Goal: Task Accomplishment & Management: Use online tool/utility

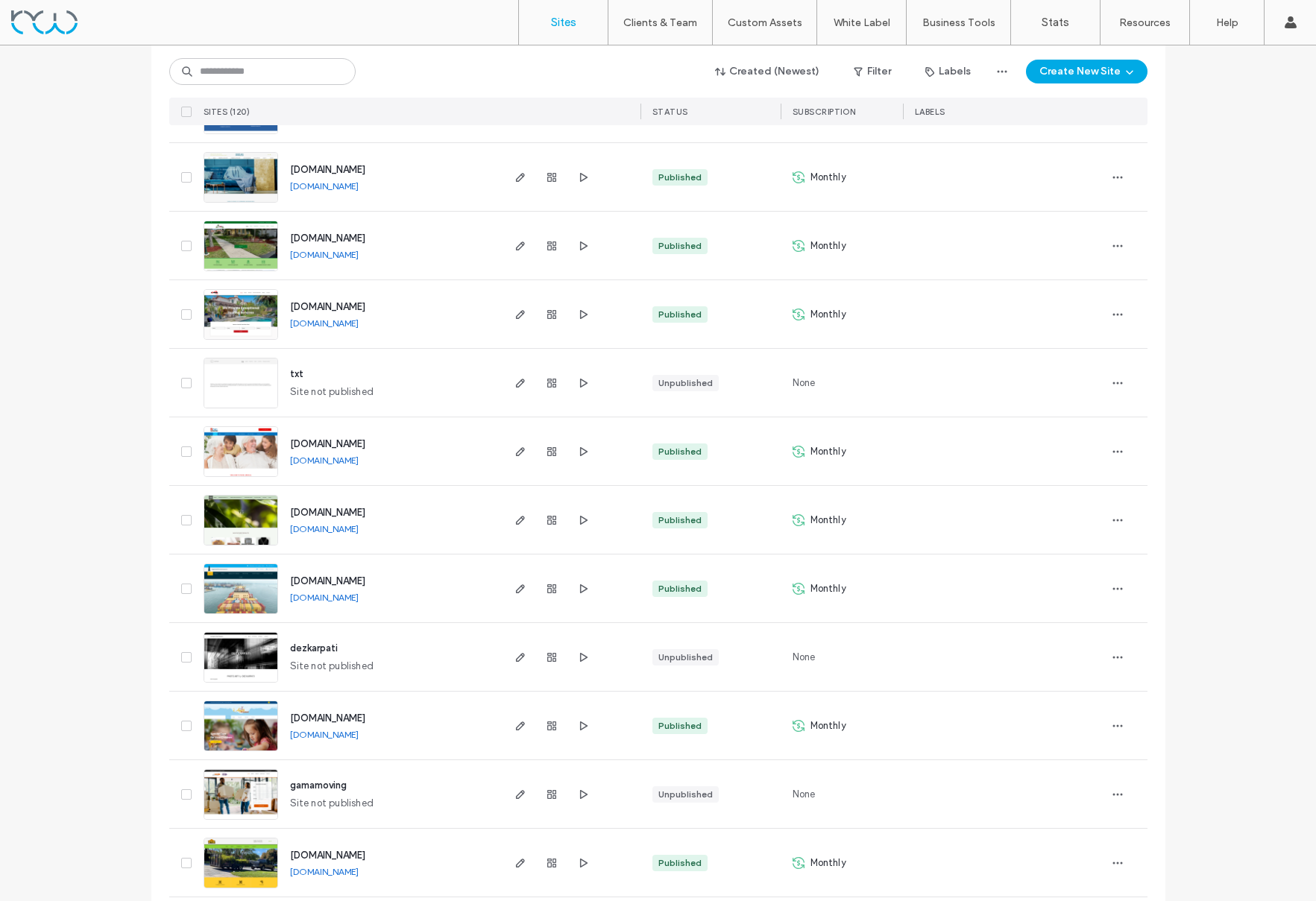
scroll to position [1596, 0]
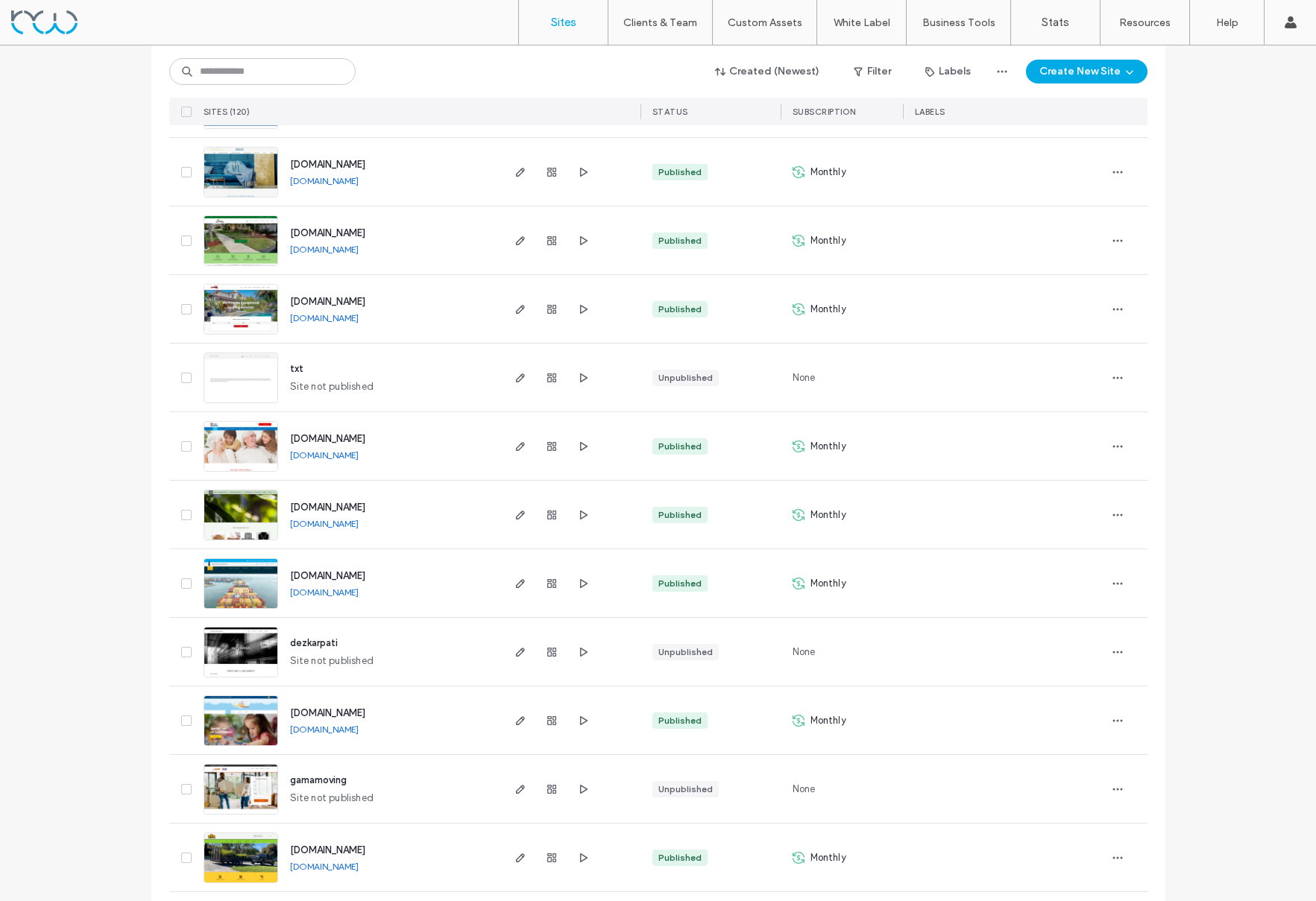
click at [236, 380] on img at bounding box center [240, 403] width 73 height 101
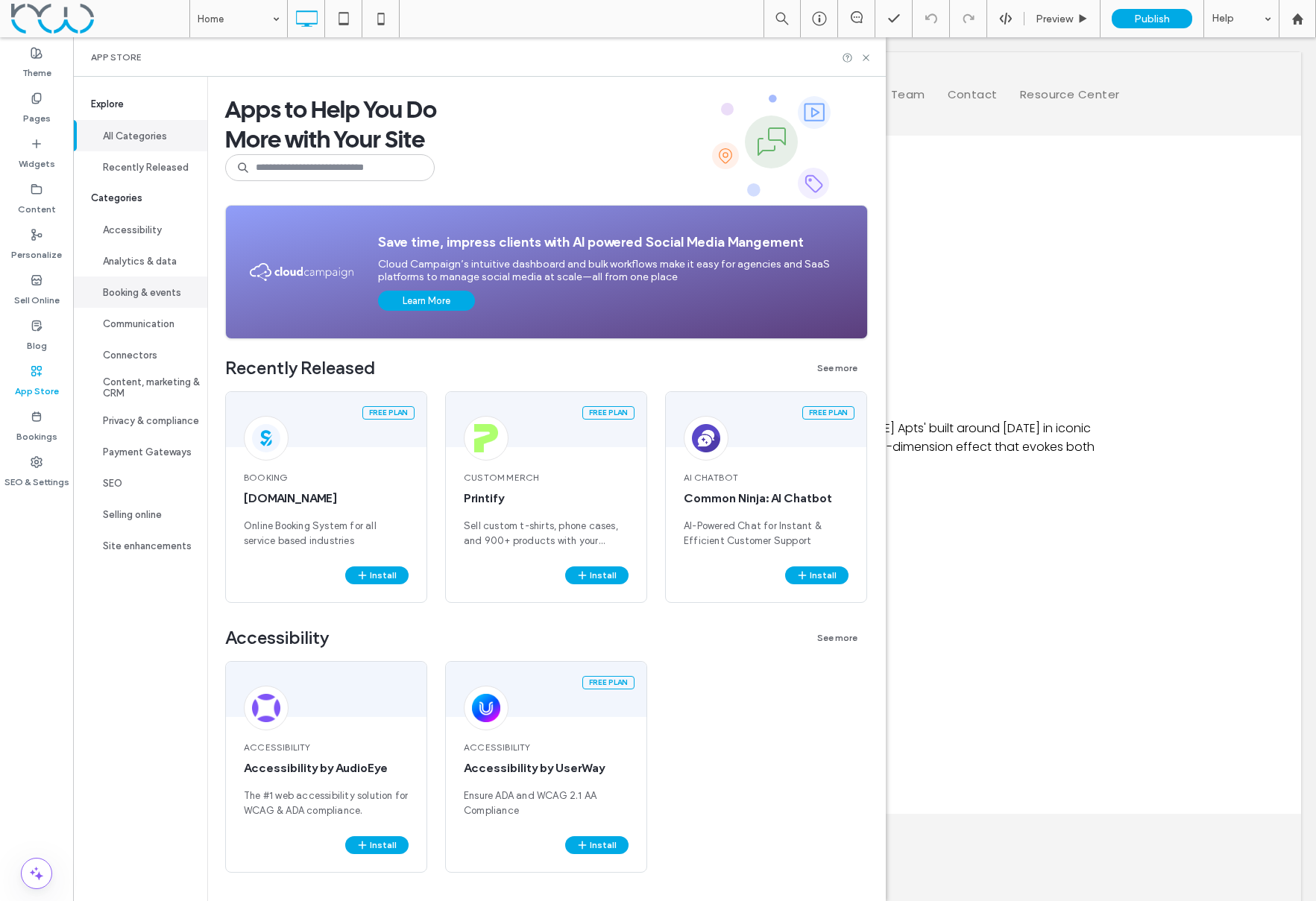
click at [129, 286] on button "Booking & events" at bounding box center [140, 292] width 134 height 32
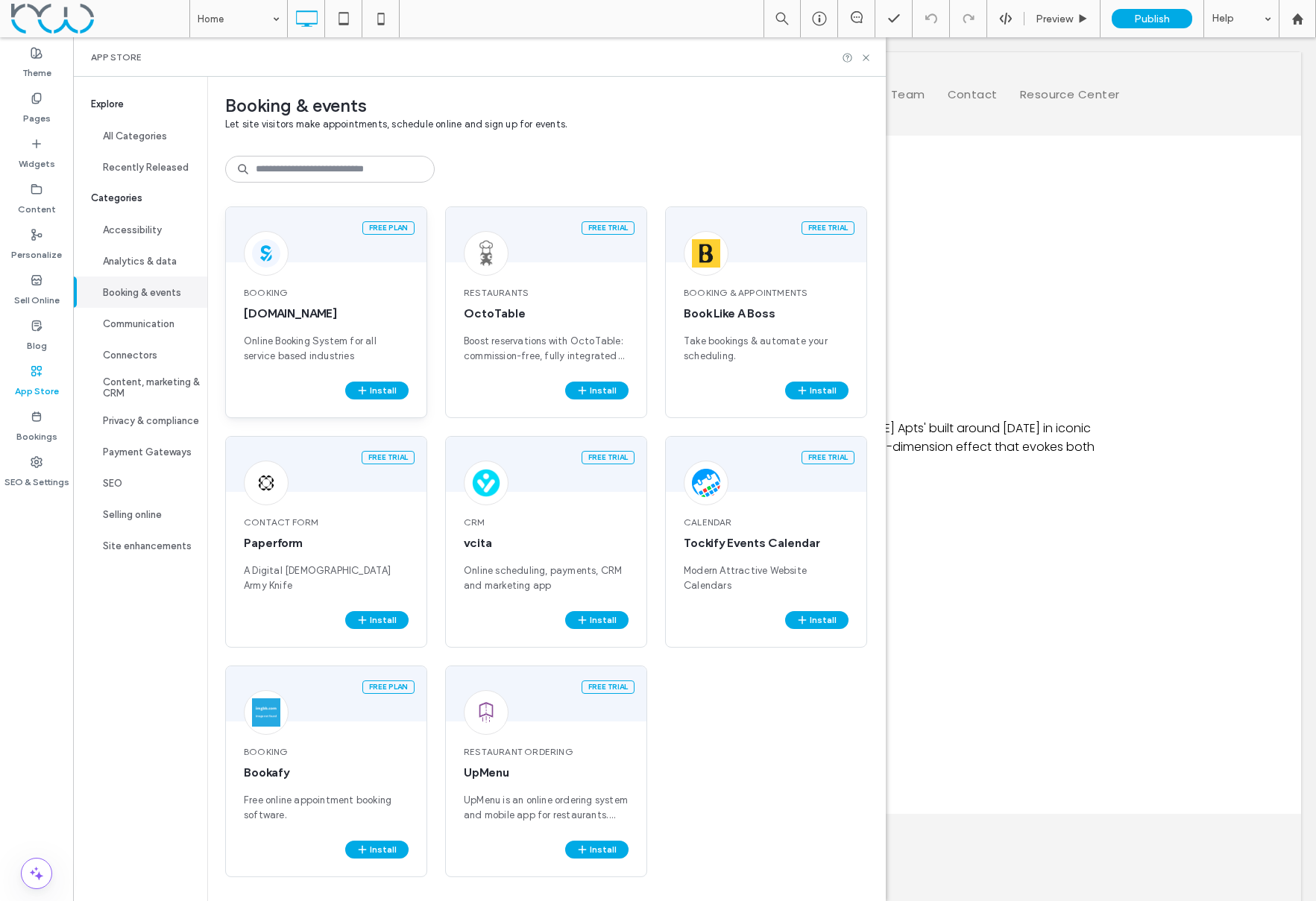
click at [285, 346] on span "Online Booking System for all service based industries" at bounding box center [326, 349] width 165 height 30
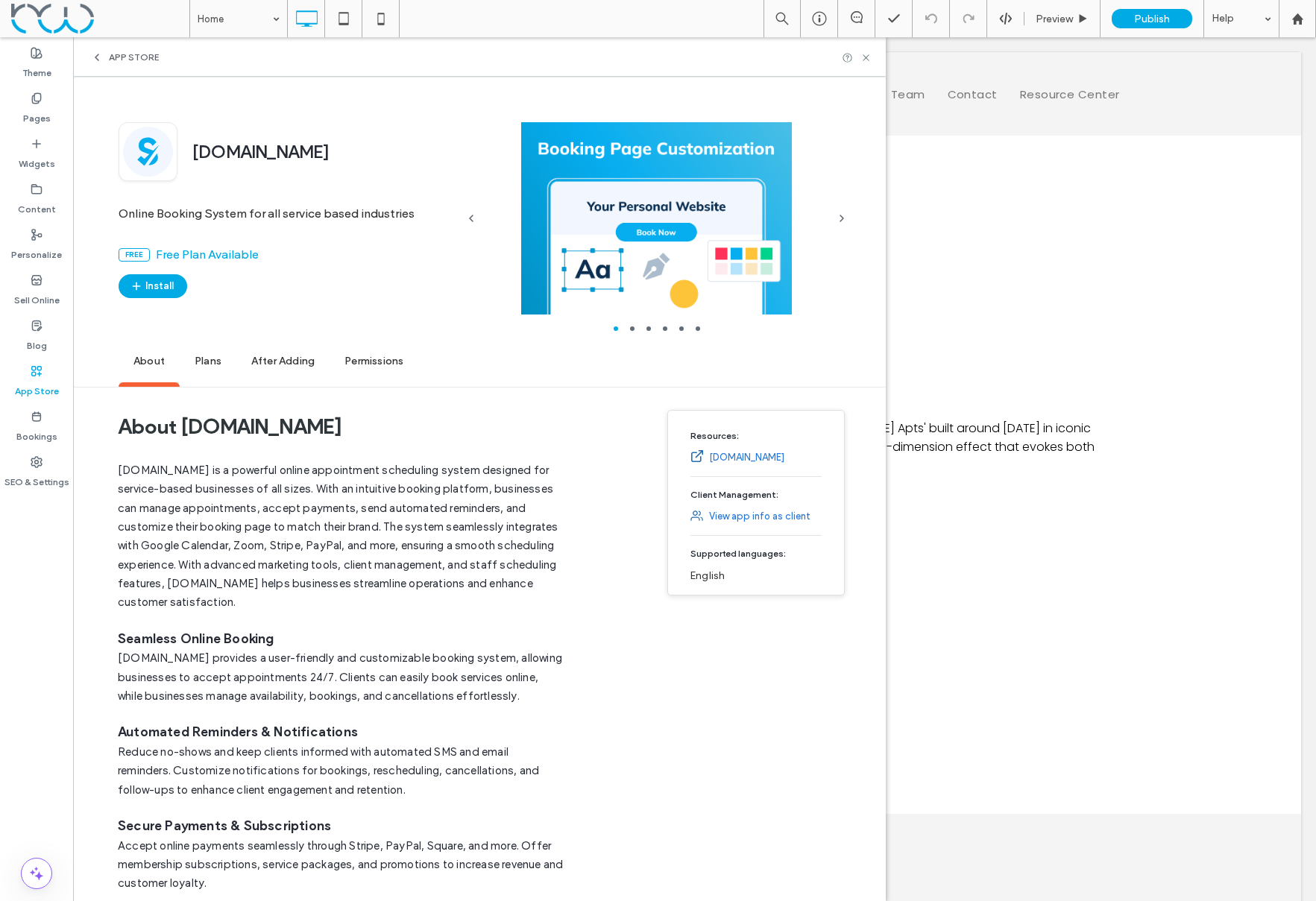
click at [196, 359] on span "Plans" at bounding box center [208, 362] width 56 height 41
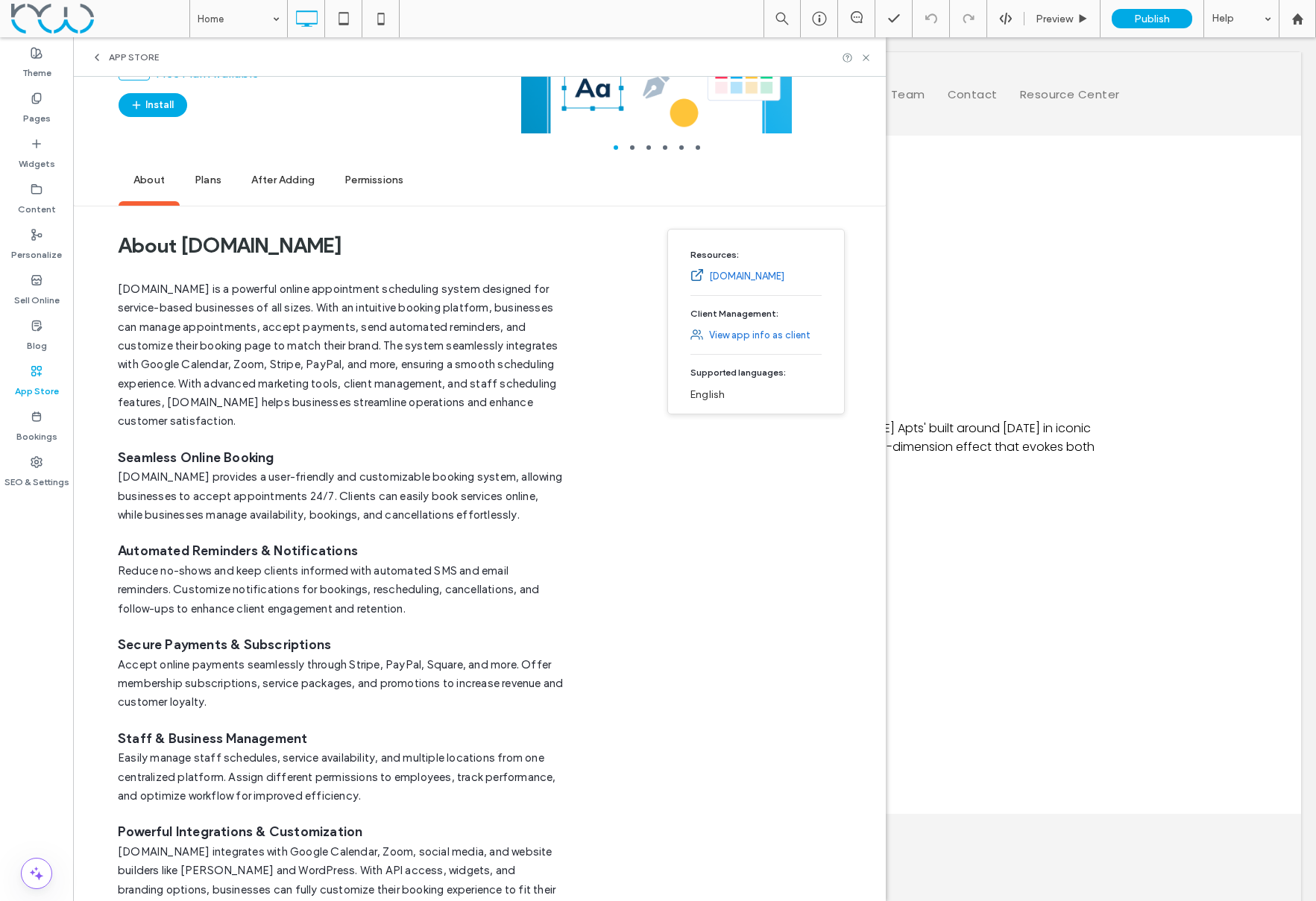
scroll to position [179, 0]
click at [92, 52] on icon at bounding box center [97, 57] width 12 height 12
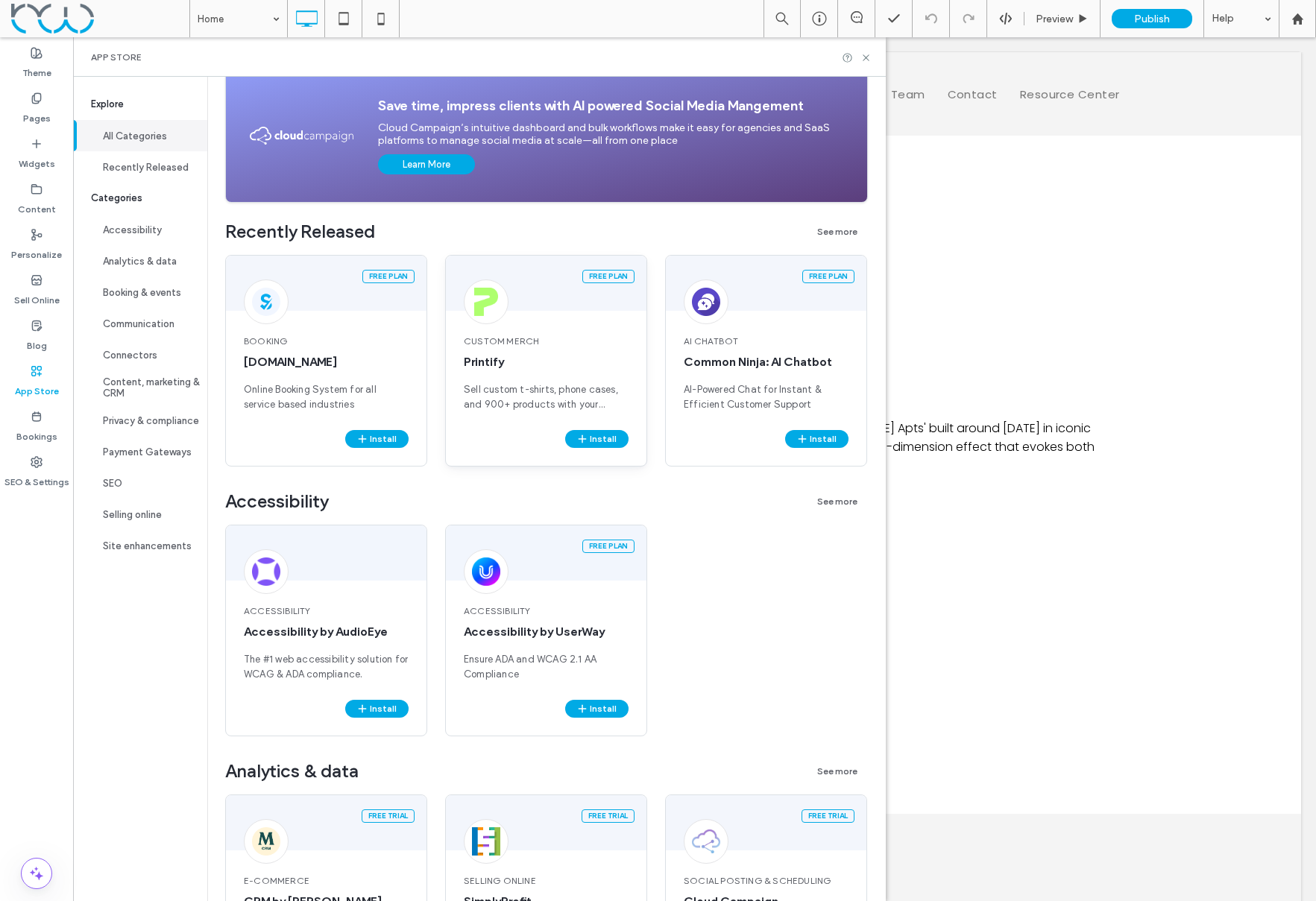
scroll to position [93, 0]
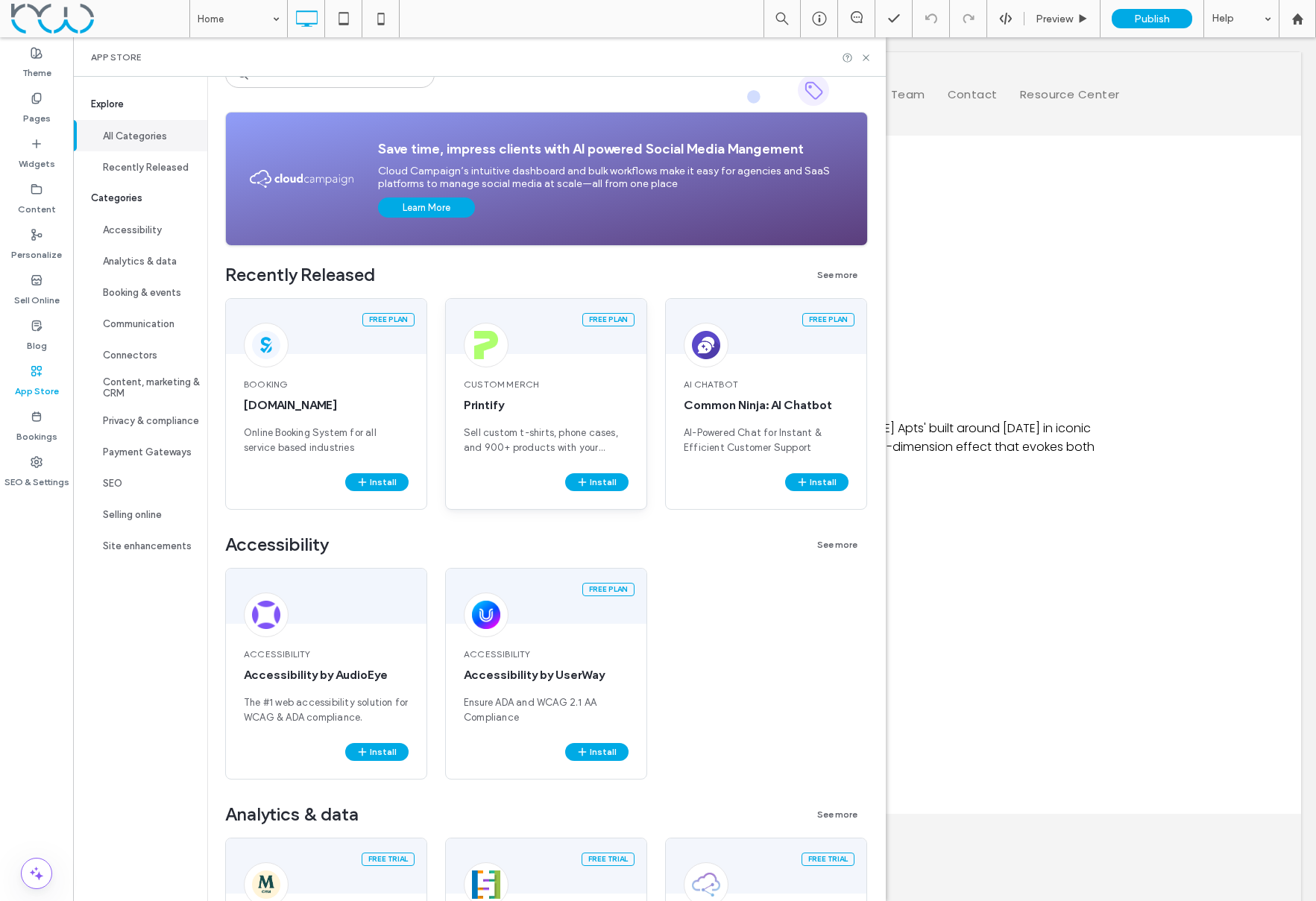
click at [484, 391] on div "Custom Merch Printify Sell custom t-shirts, phone cases, and 900+ products with…" at bounding box center [546, 417] width 201 height 114
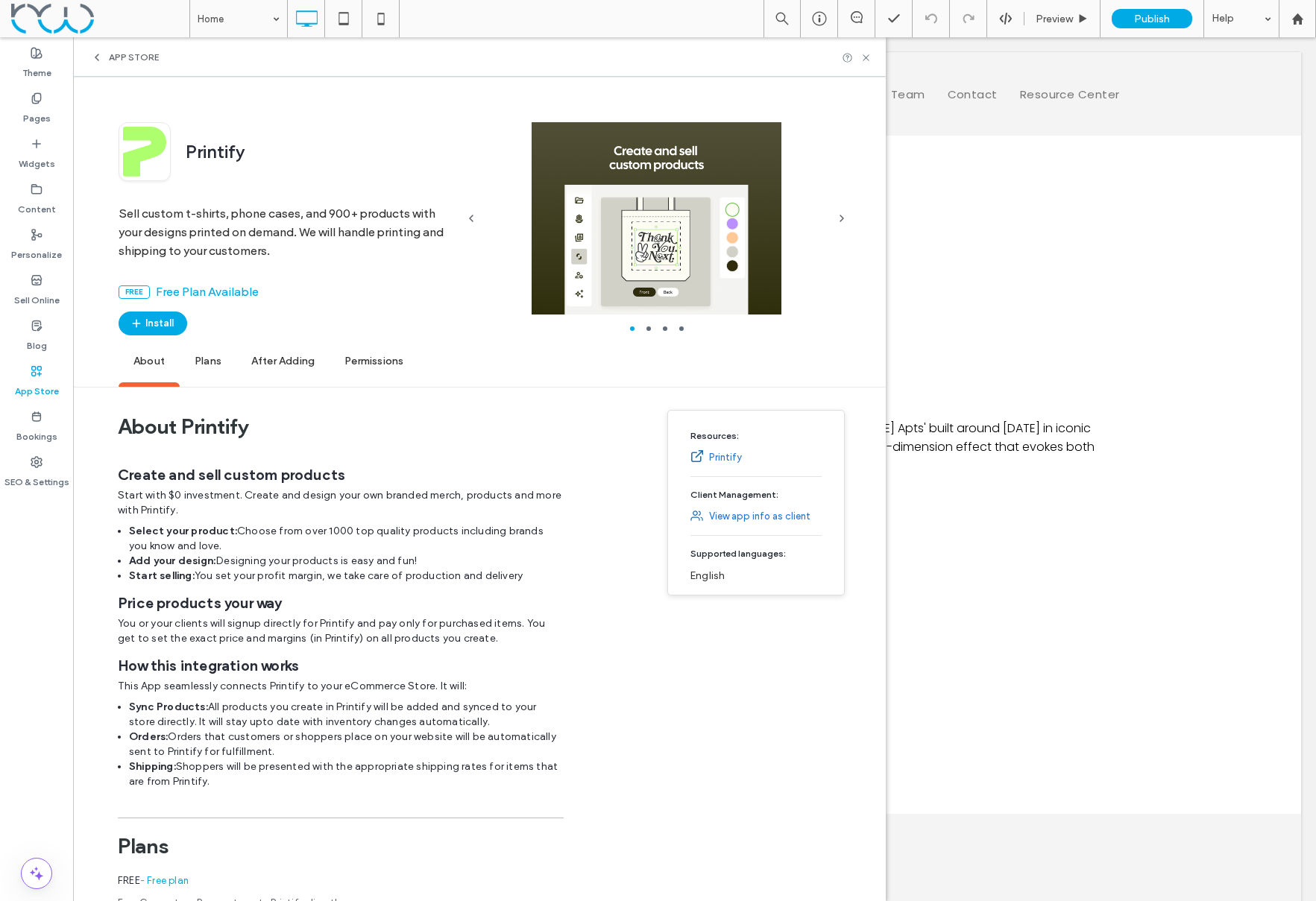
click at [199, 354] on span "Plans" at bounding box center [208, 362] width 56 height 41
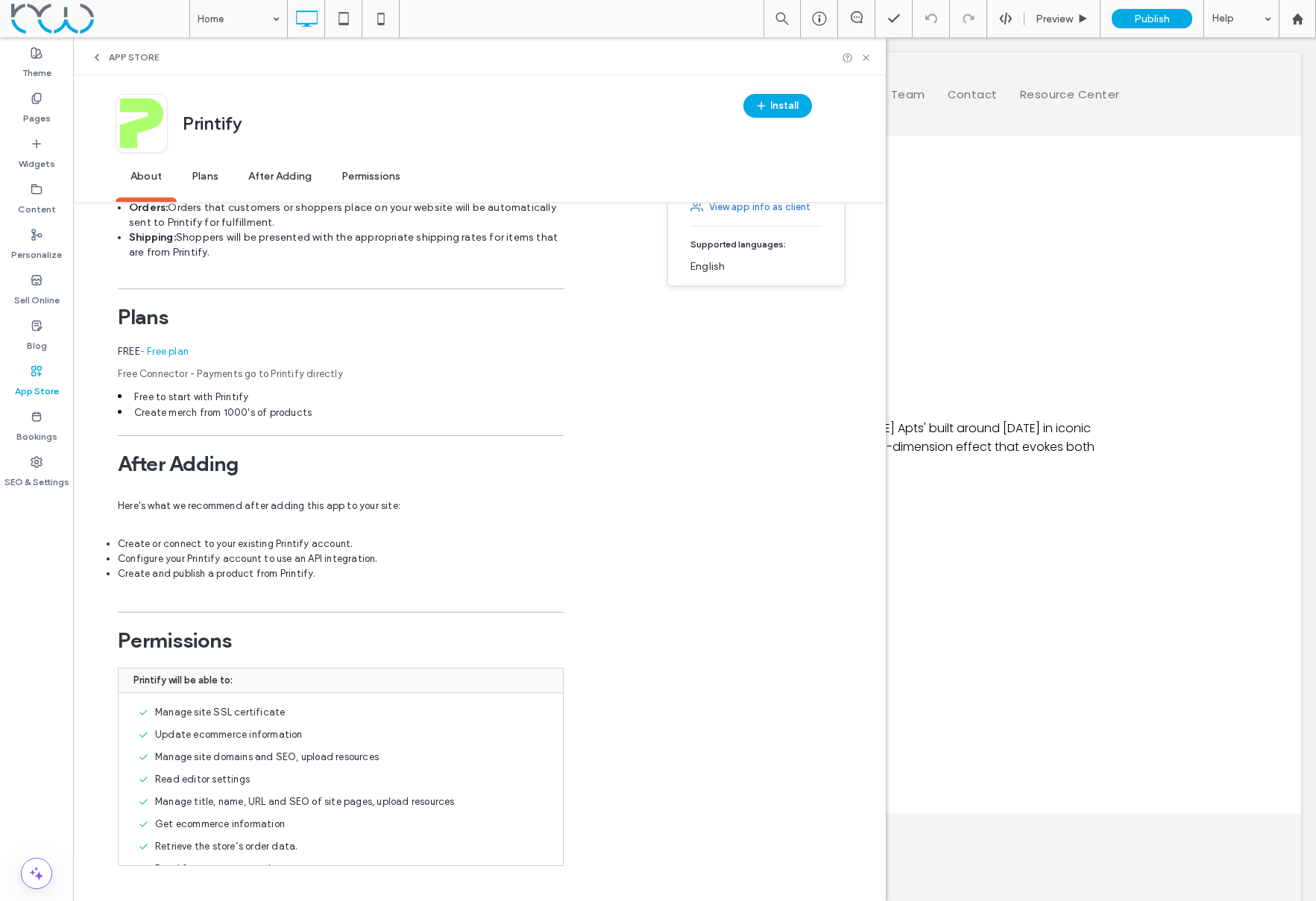
scroll to position [538, 0]
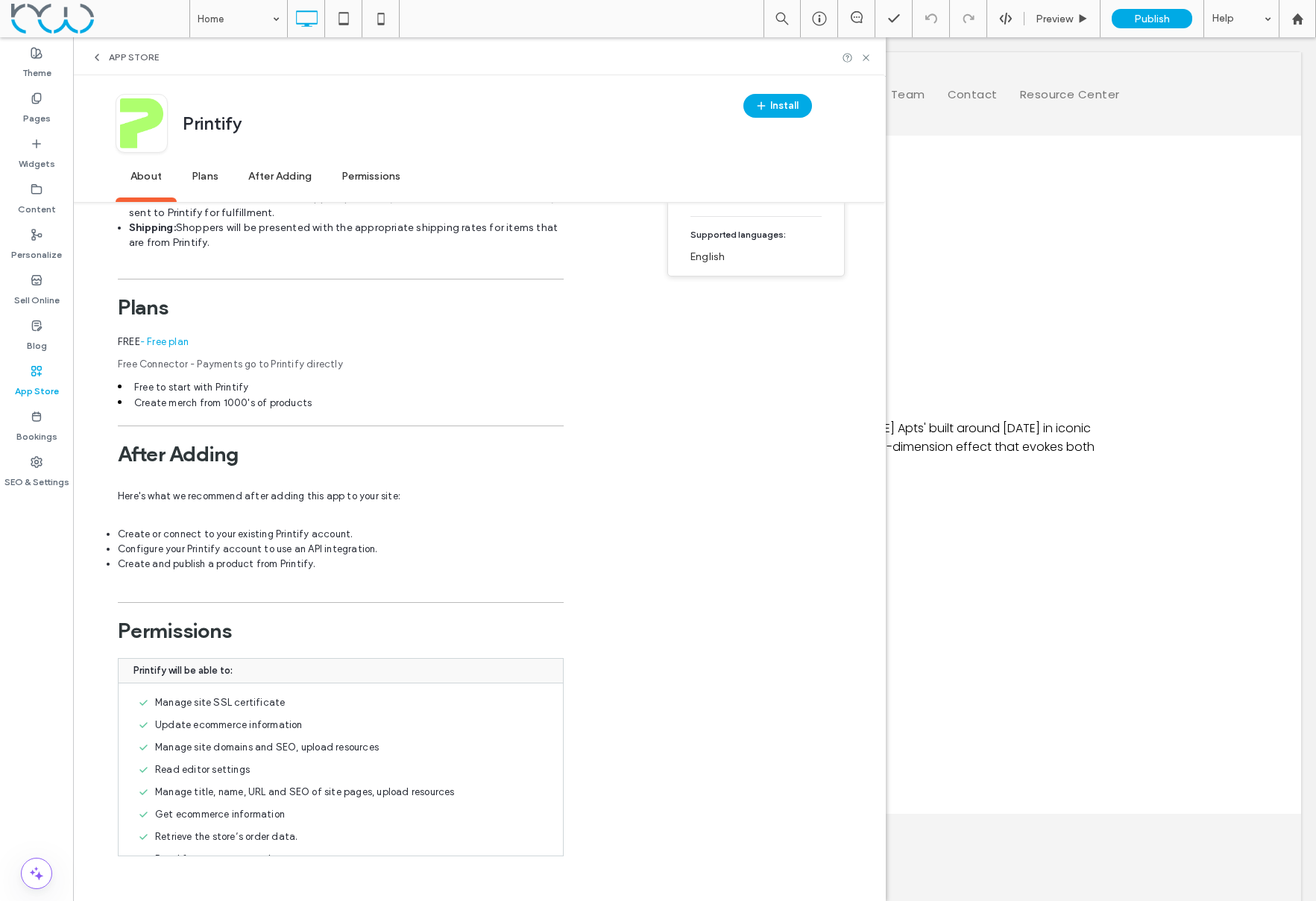
click at [116, 54] on span "App Store" at bounding box center [134, 57] width 50 height 12
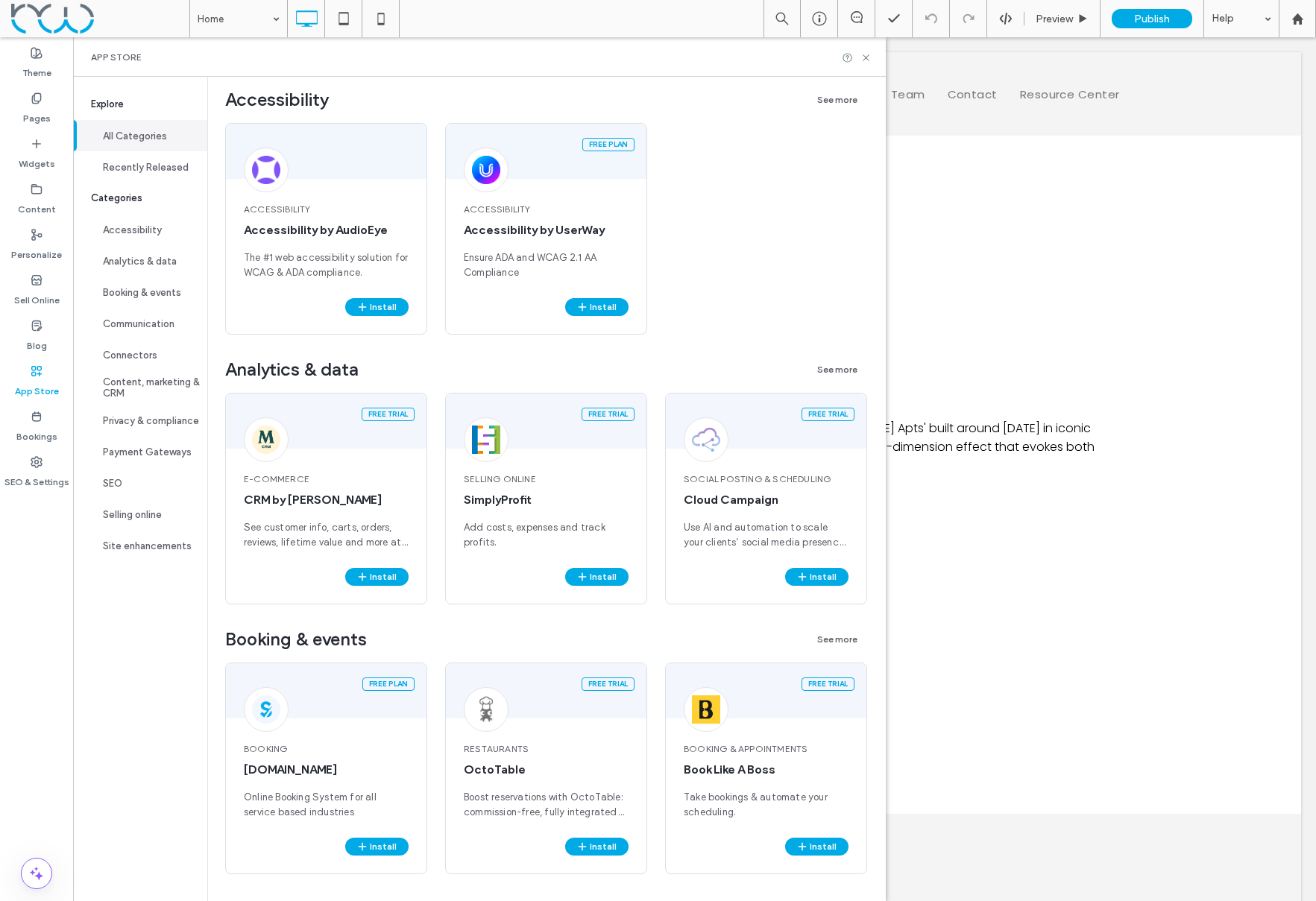
scroll to position [0, 0]
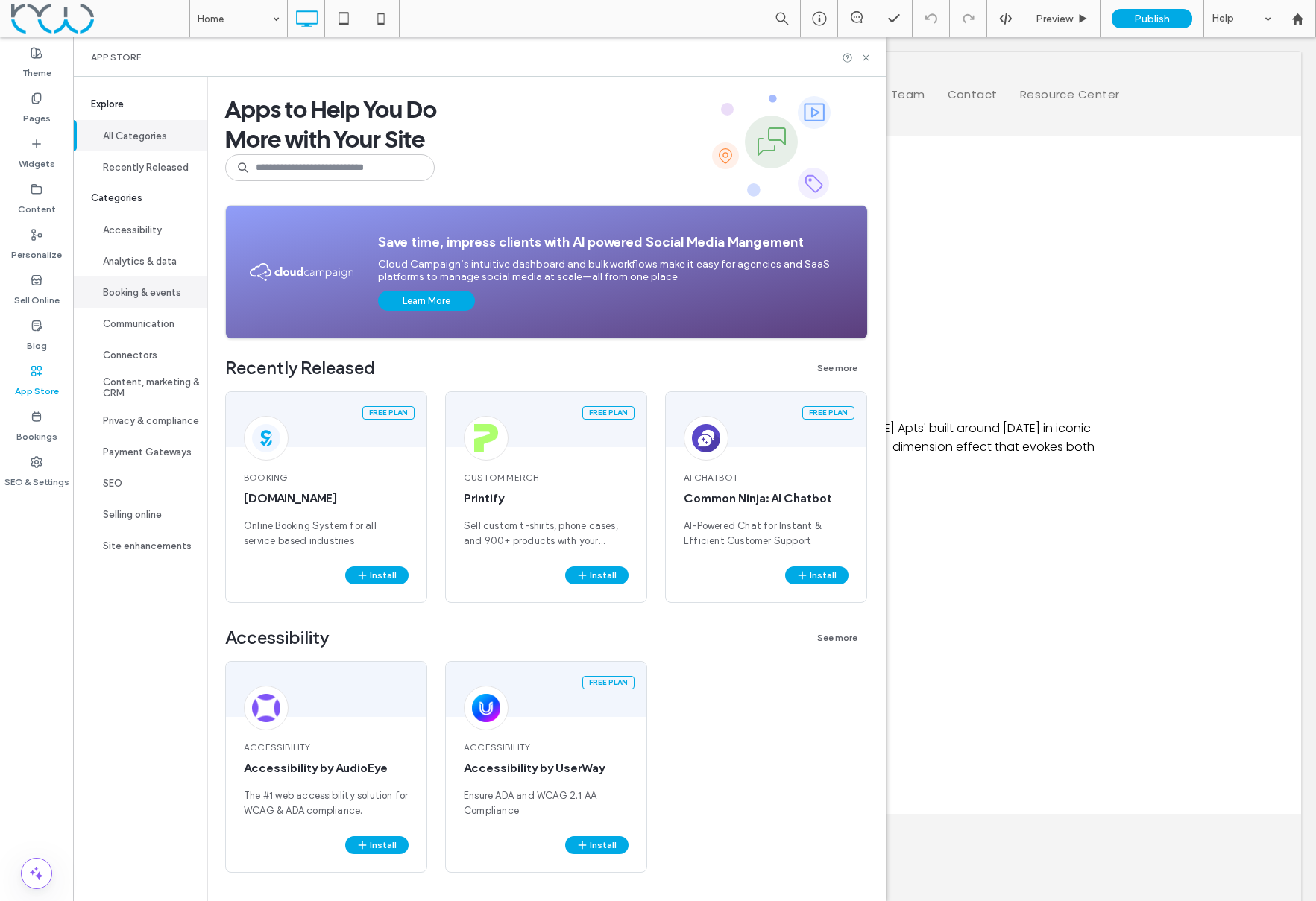
click at [115, 292] on button "Booking & events" at bounding box center [140, 292] width 134 height 32
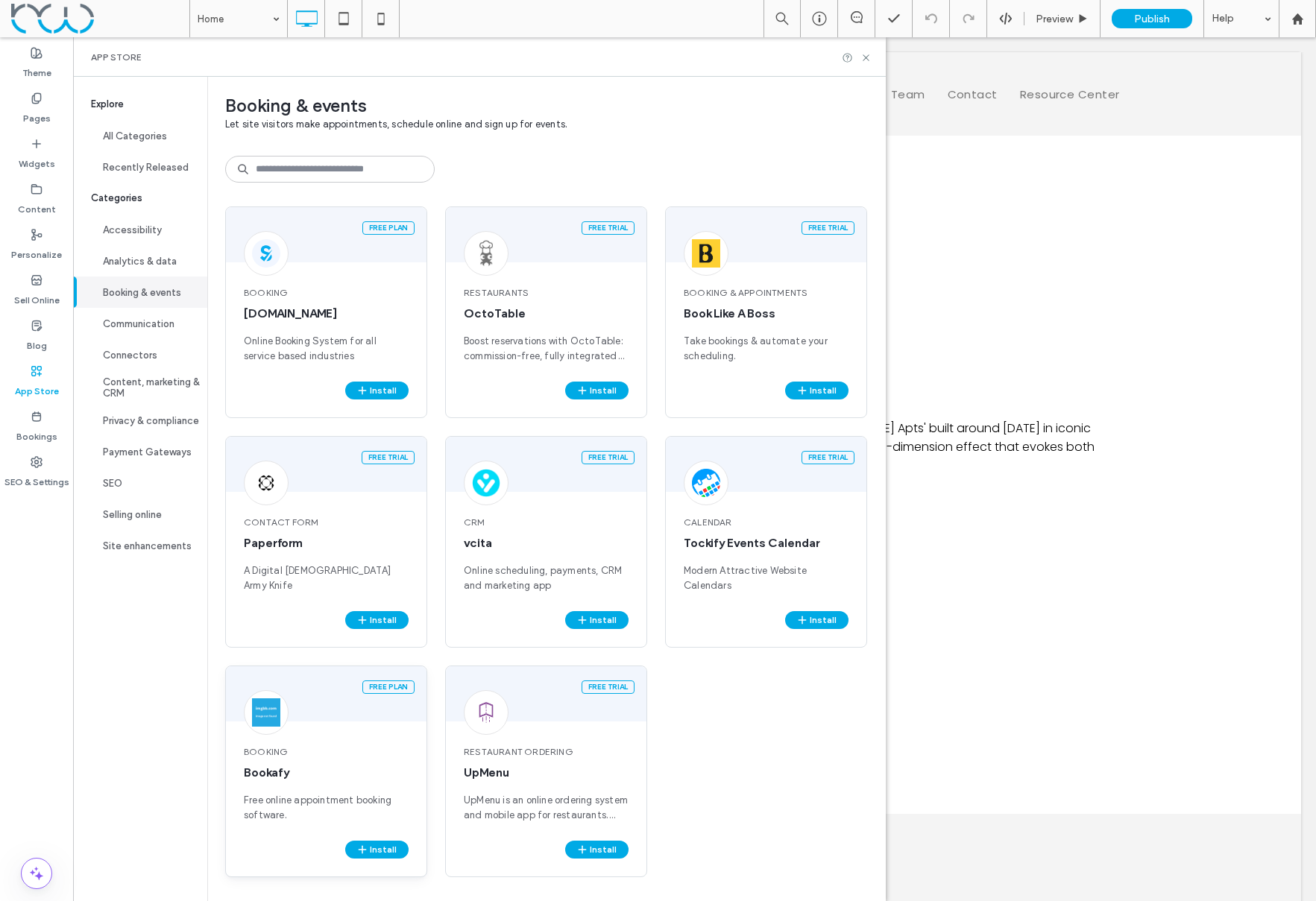
click at [270, 716] on img at bounding box center [266, 713] width 28 height 28
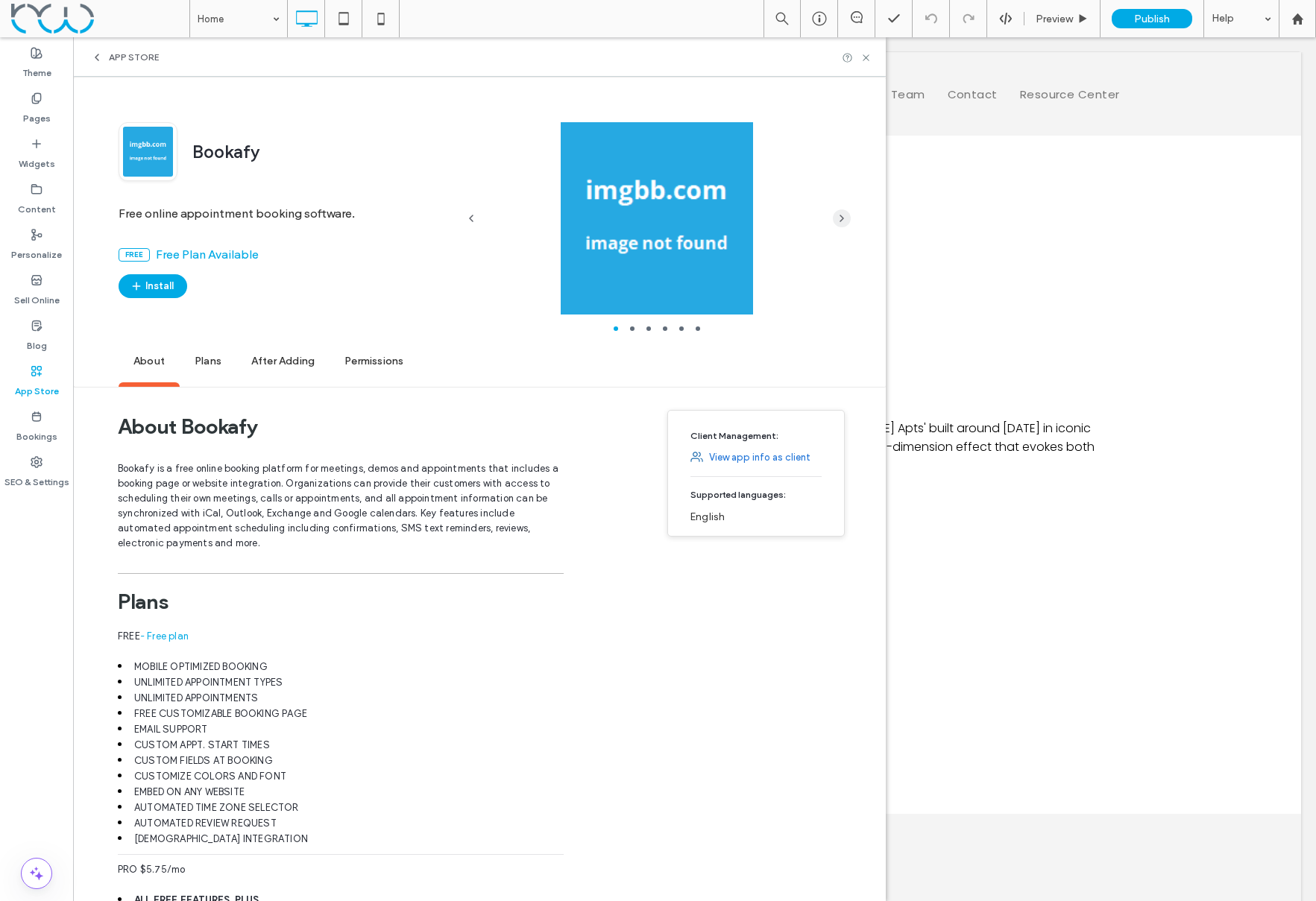
click at [839, 217] on icon "button" at bounding box center [842, 218] width 12 height 12
drag, startPoint x: 229, startPoint y: 149, endPoint x: 196, endPoint y: 146, distance: 33.1
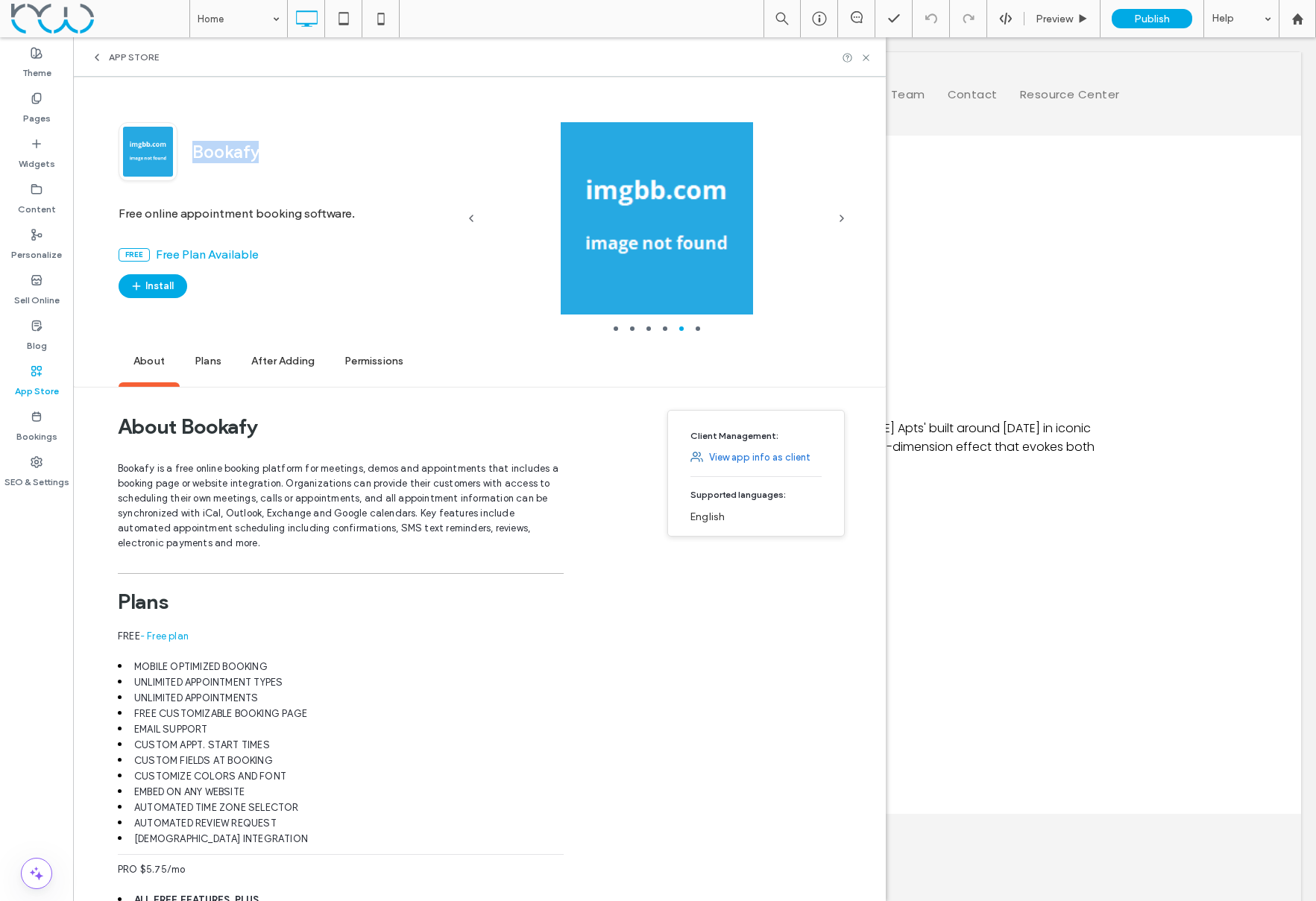
click at [196, 146] on div "Bookafy" at bounding box center [316, 151] width 279 height 22
copy span "Bookafy"
click at [137, 55] on span "App Store" at bounding box center [134, 57] width 50 height 12
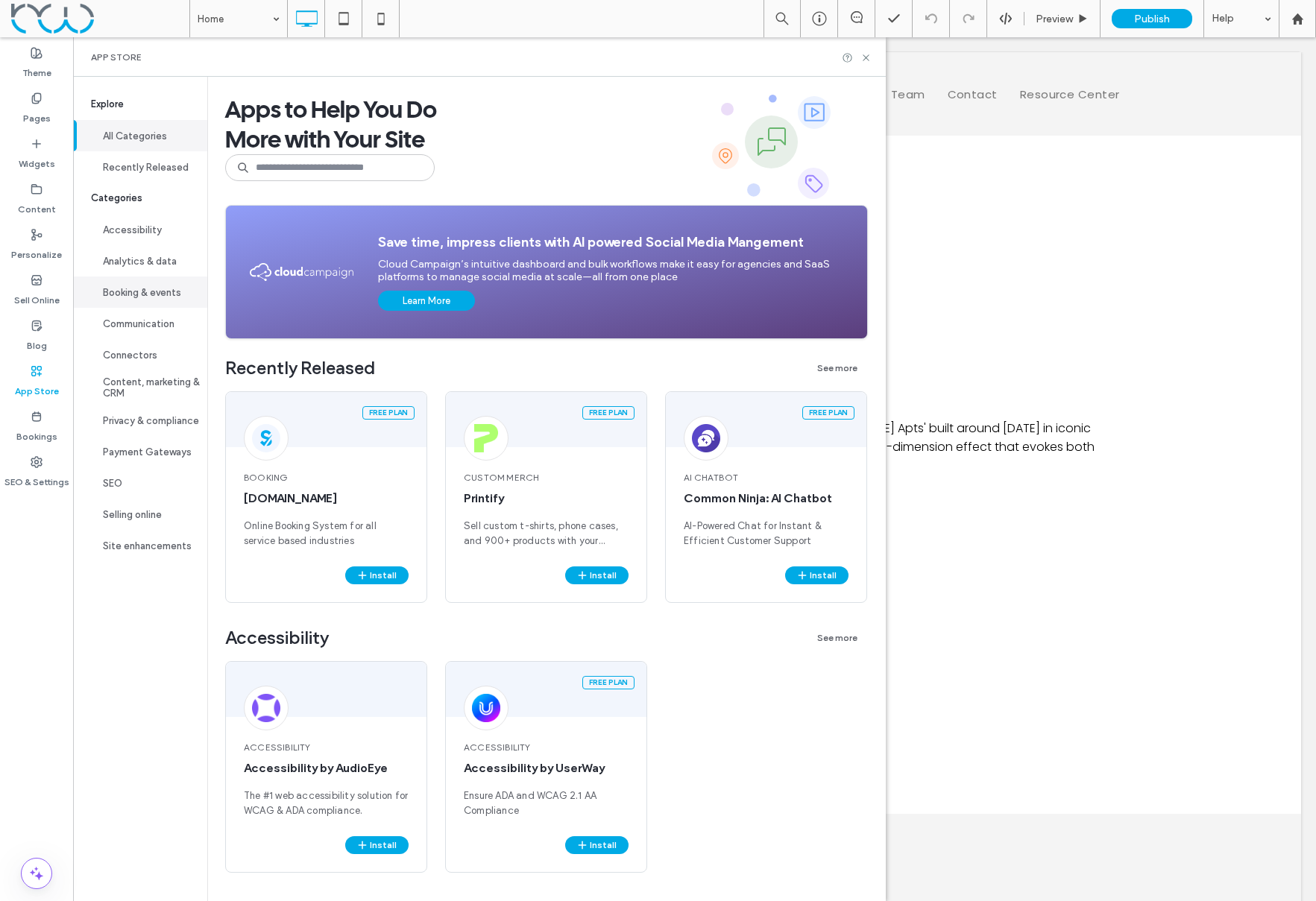
click at [118, 296] on button "Booking & events" at bounding box center [140, 292] width 134 height 32
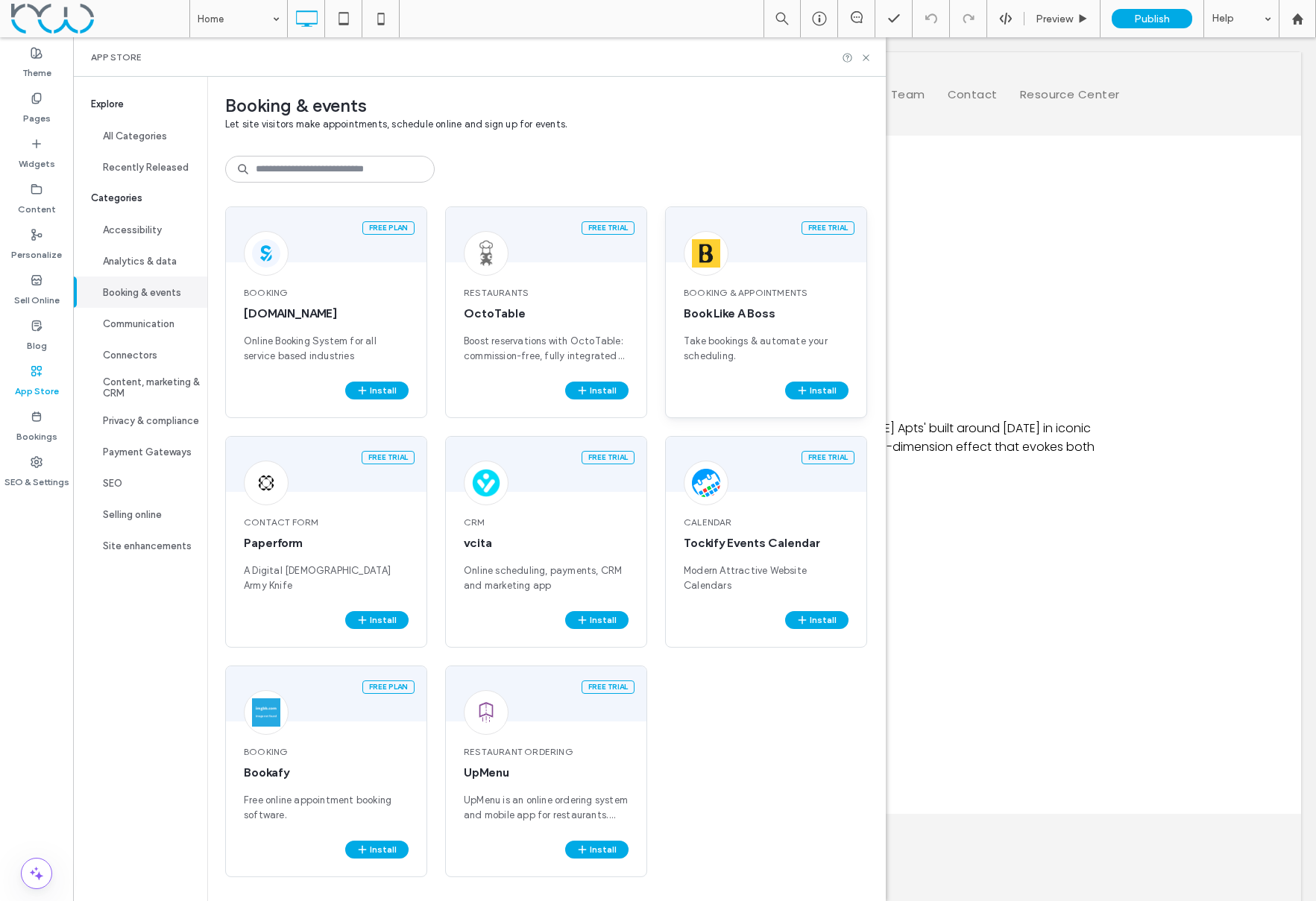
click at [729, 320] on span "Book Like A Boss" at bounding box center [765, 314] width 165 height 17
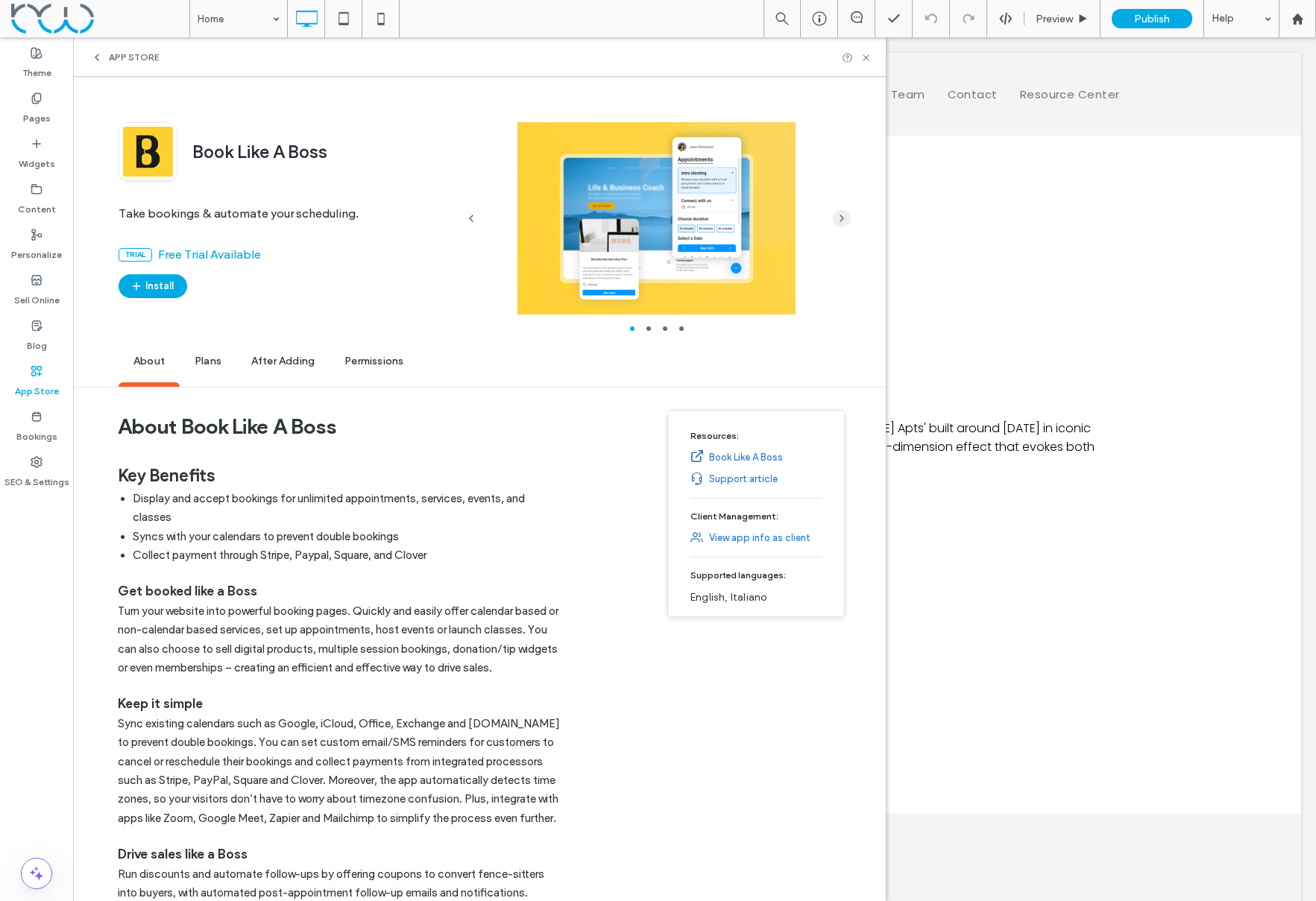
click at [833, 220] on span "button" at bounding box center [842, 218] width 18 height 18
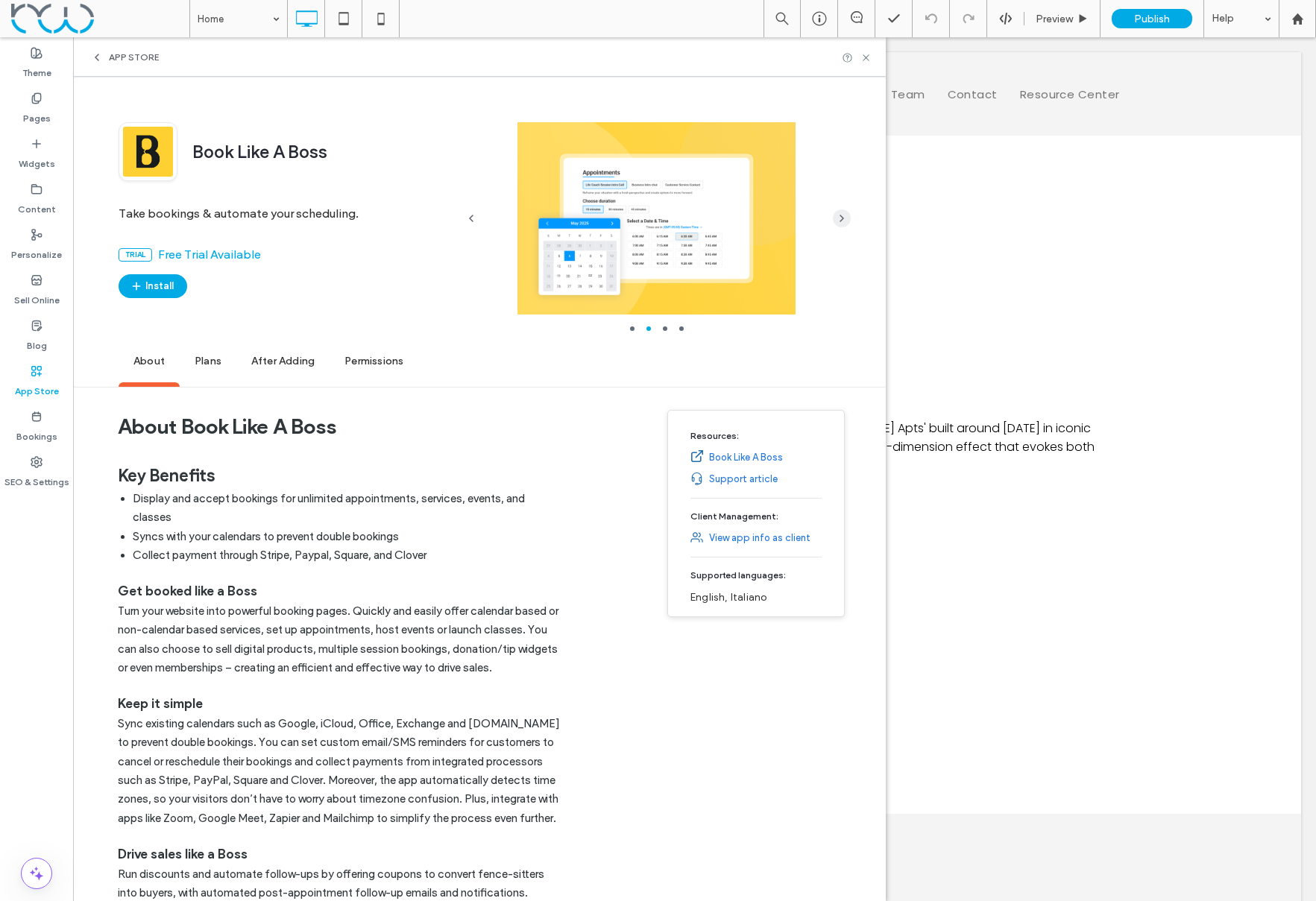
click at [833, 220] on span "button" at bounding box center [842, 218] width 18 height 18
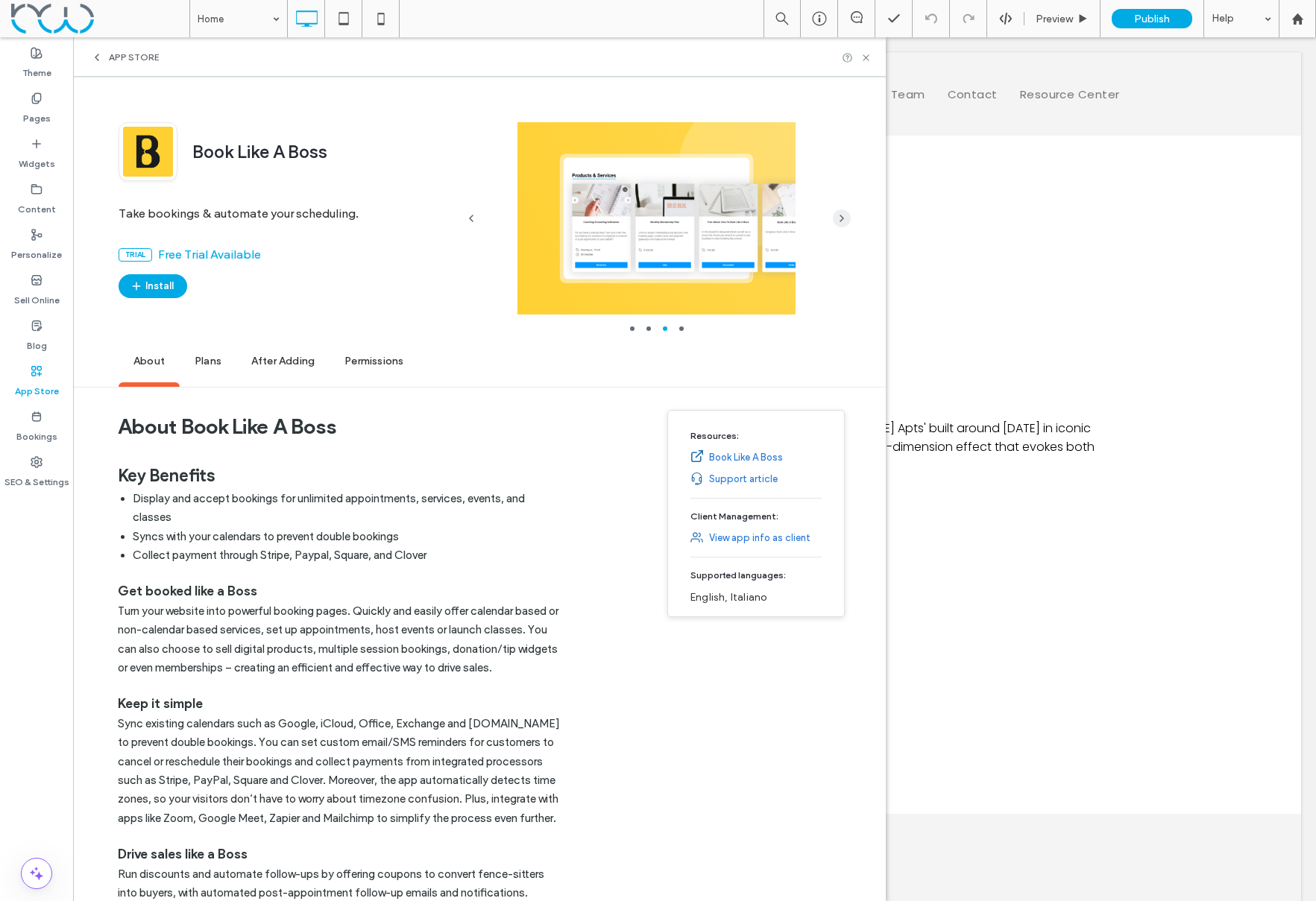
click at [833, 220] on span "button" at bounding box center [842, 218] width 18 height 18
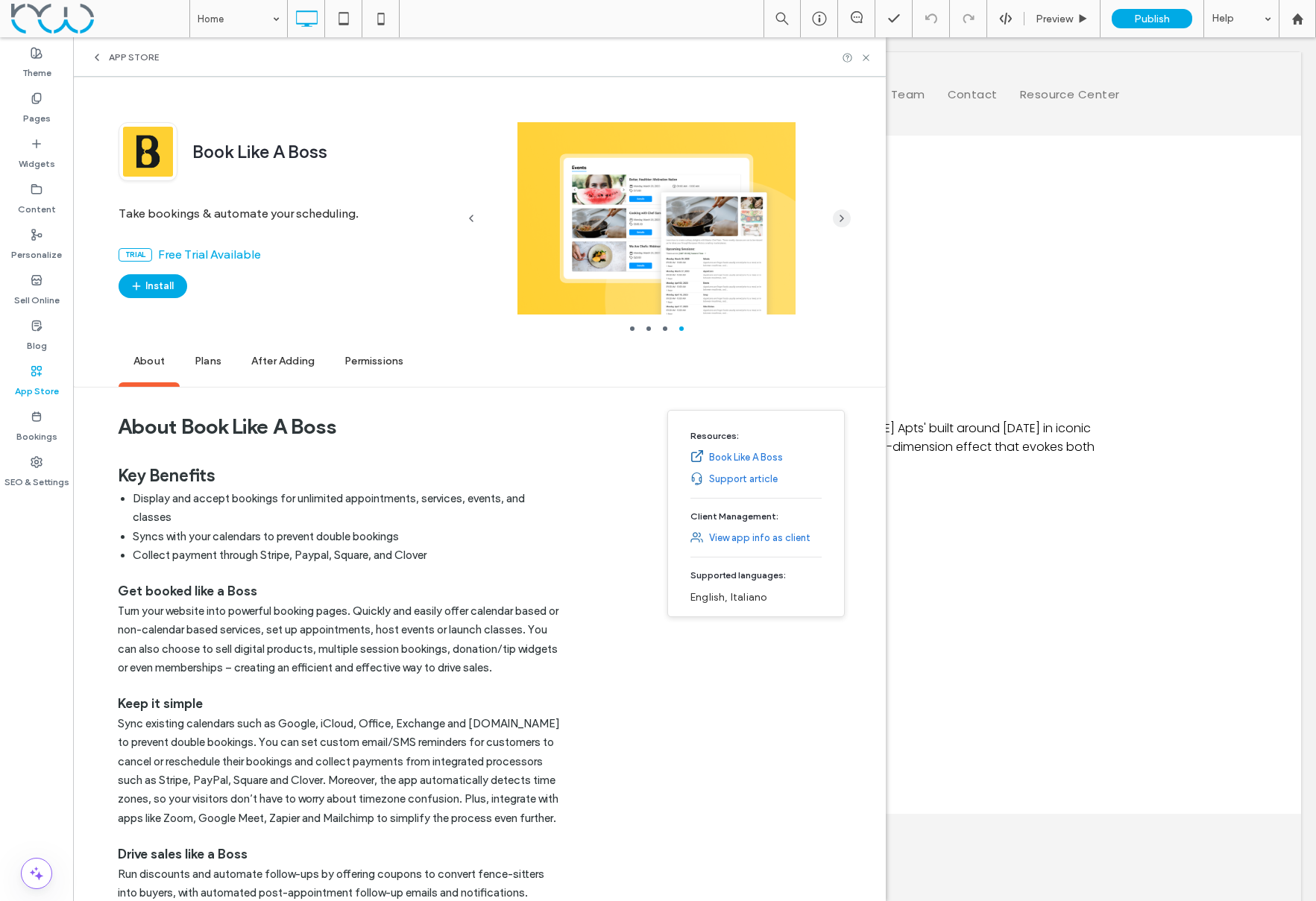
click at [839, 218] on icon "button" at bounding box center [842, 218] width 12 height 12
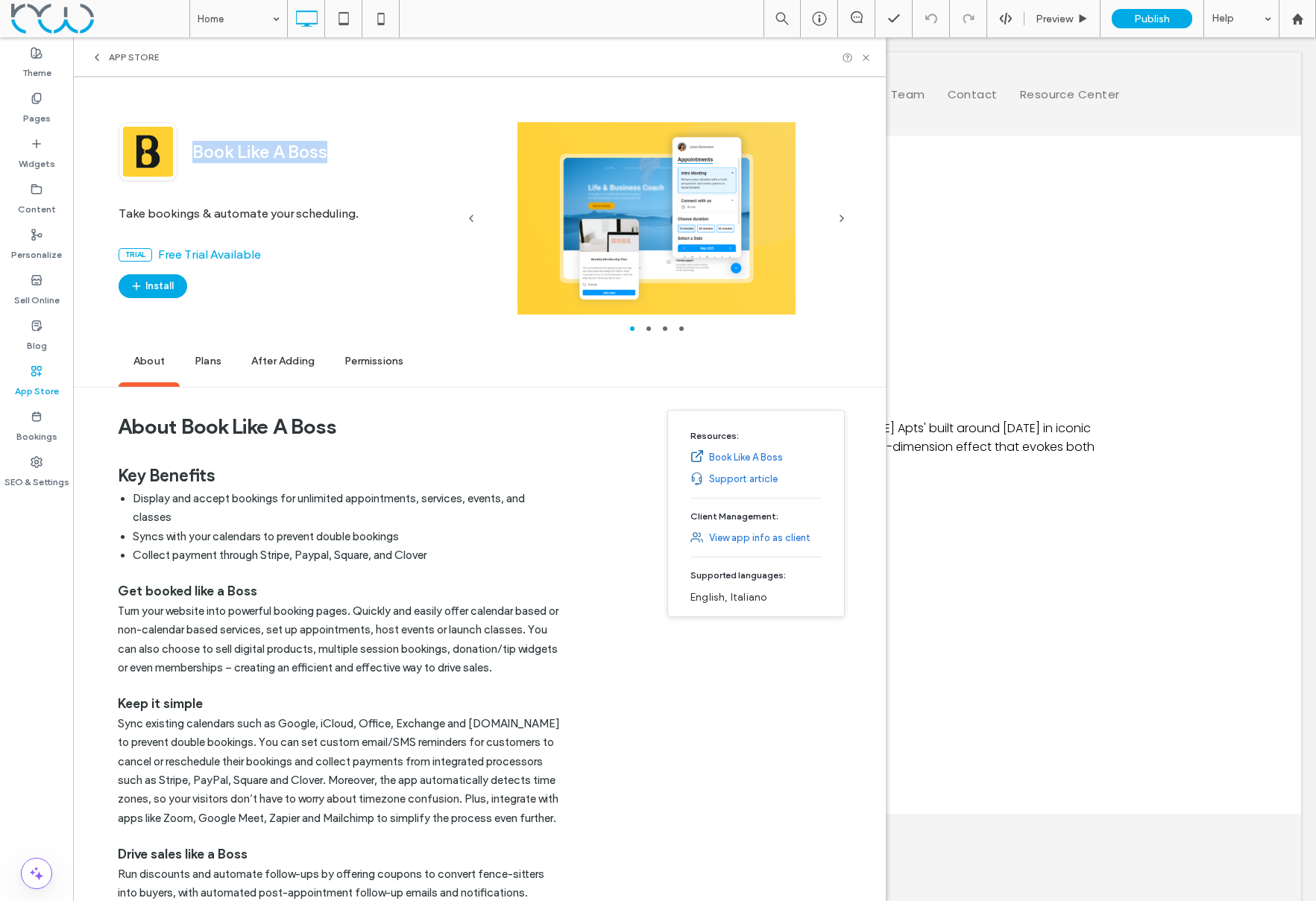
drag, startPoint x: 339, startPoint y: 158, endPoint x: 195, endPoint y: 146, distance: 144.5
click at [195, 146] on div "Book Like A Boss" at bounding box center [316, 151] width 279 height 22
copy span "Book Like A Boss"
click at [111, 55] on span "App Store" at bounding box center [134, 57] width 50 height 12
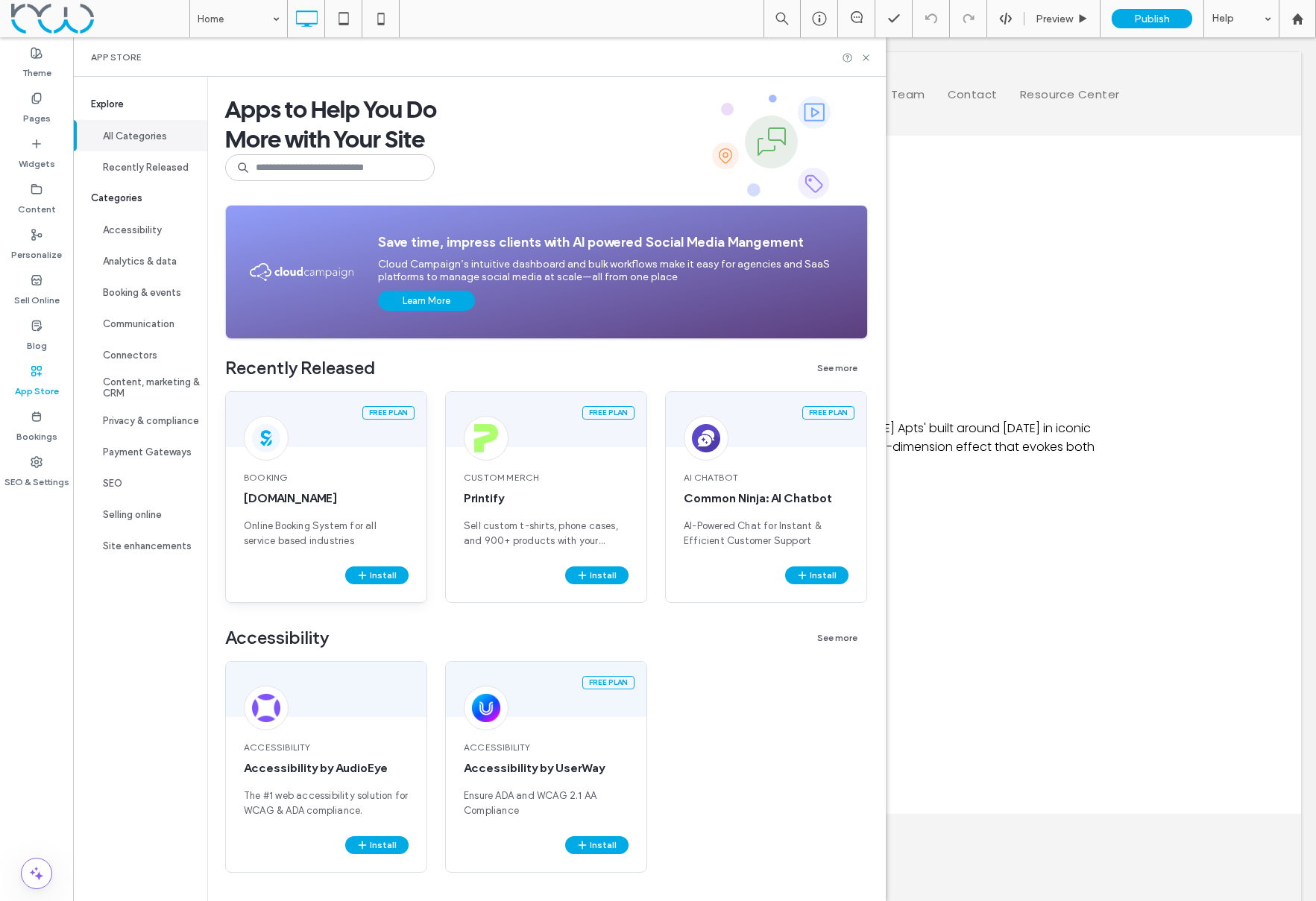
click at [272, 499] on span "SimplyBook.me" at bounding box center [326, 499] width 165 height 17
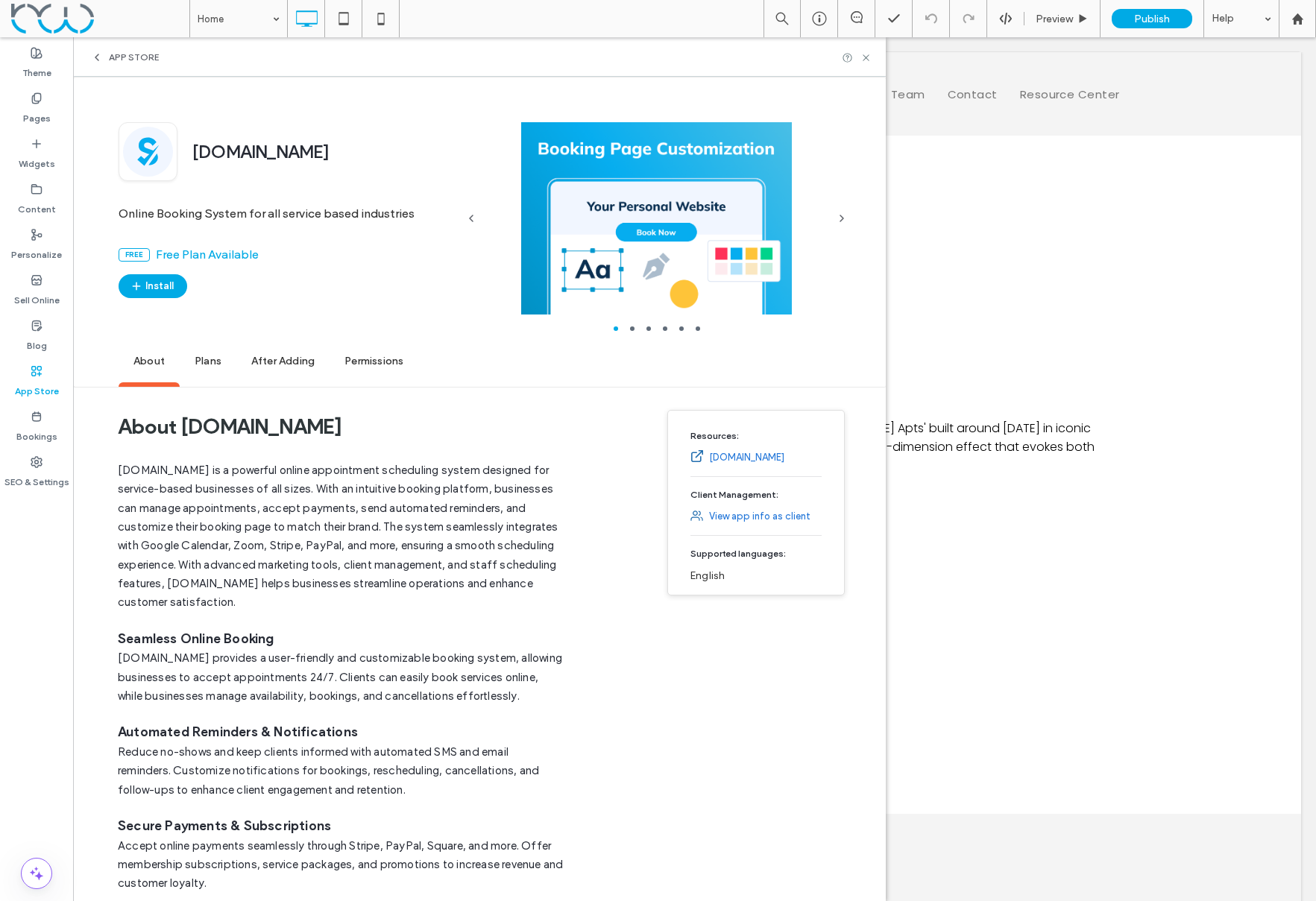
click at [206, 358] on span "Plans" at bounding box center [208, 362] width 56 height 41
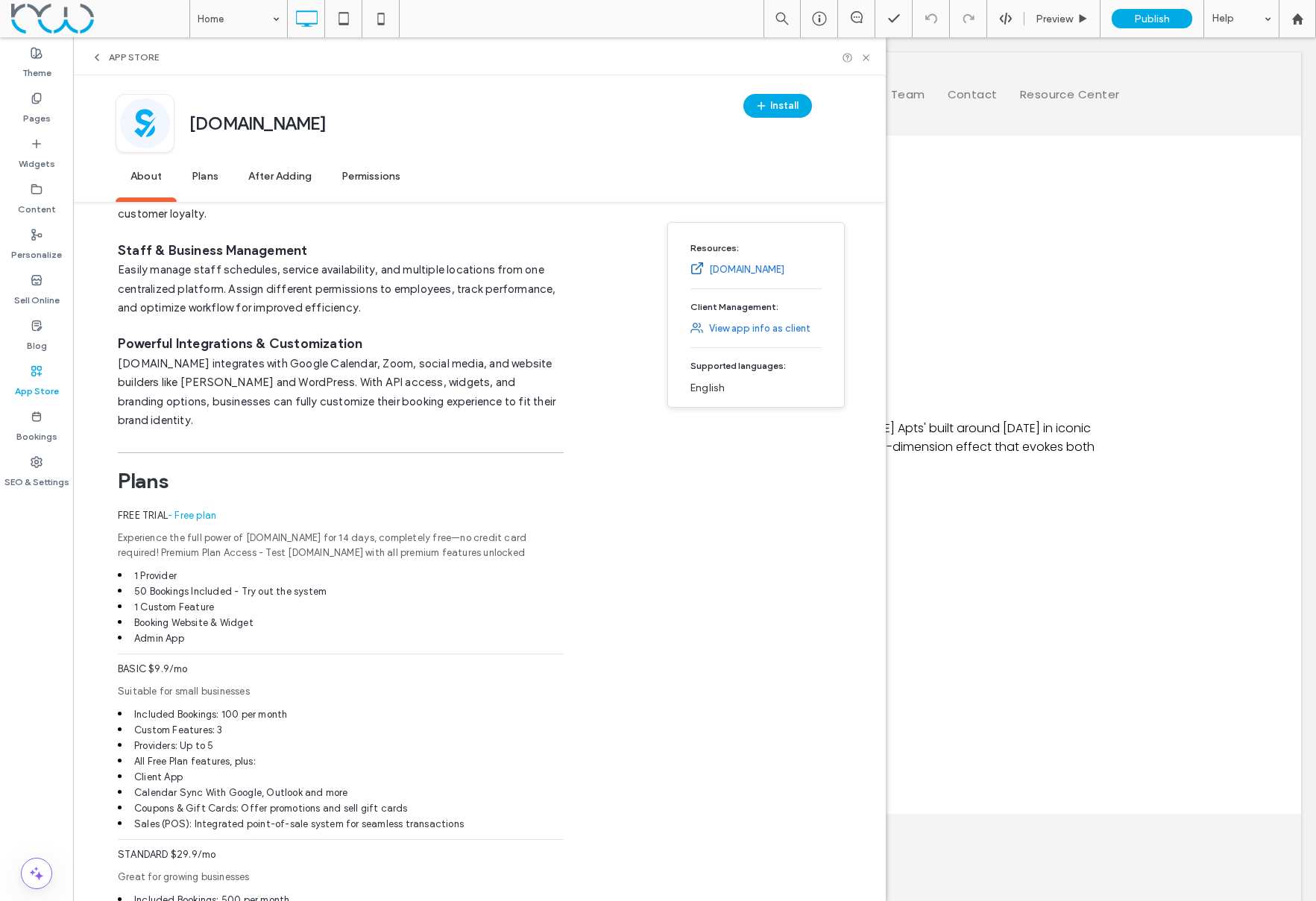
scroll to position [651, 0]
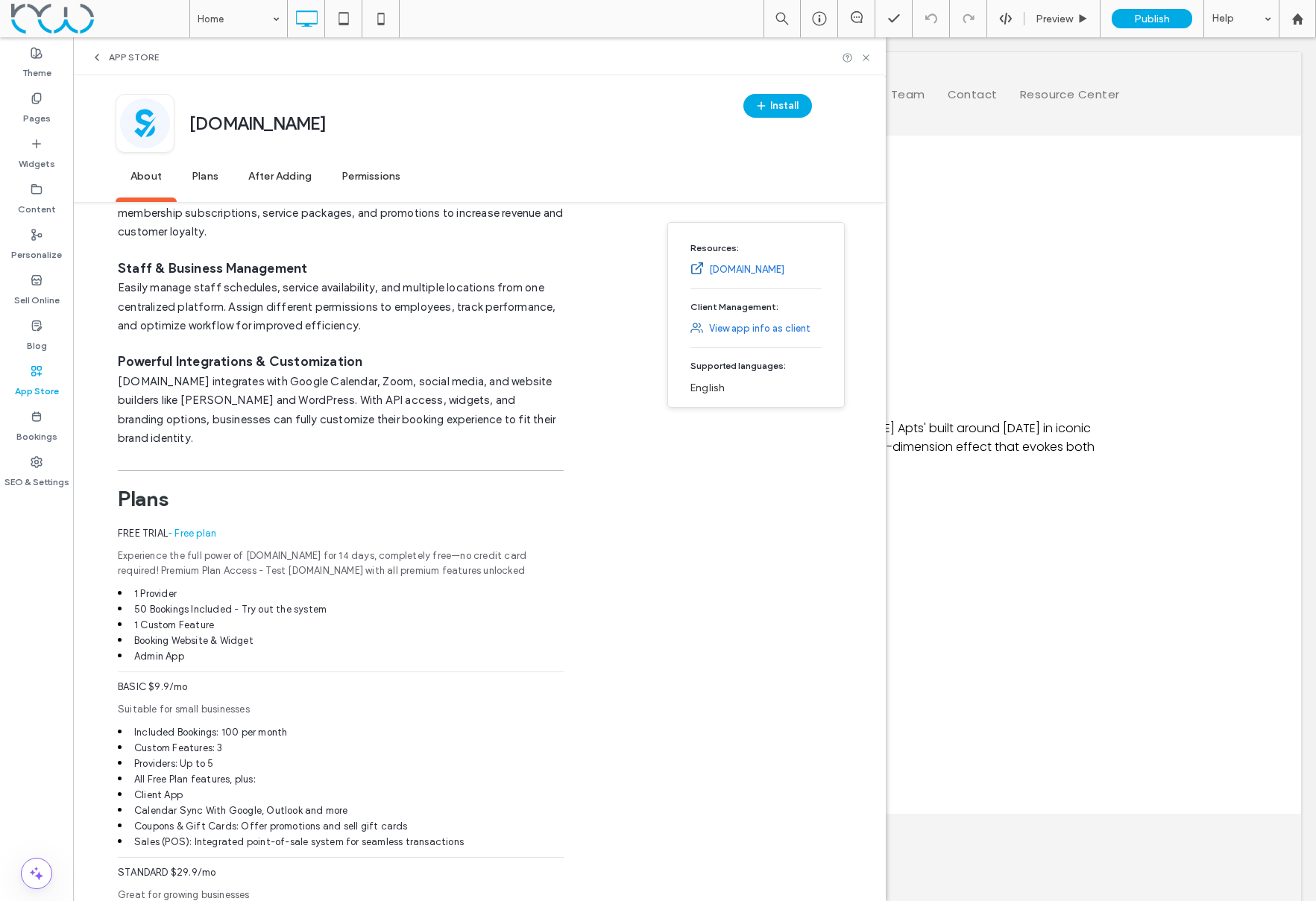
click at [201, 177] on span "Plans" at bounding box center [205, 177] width 56 height 41
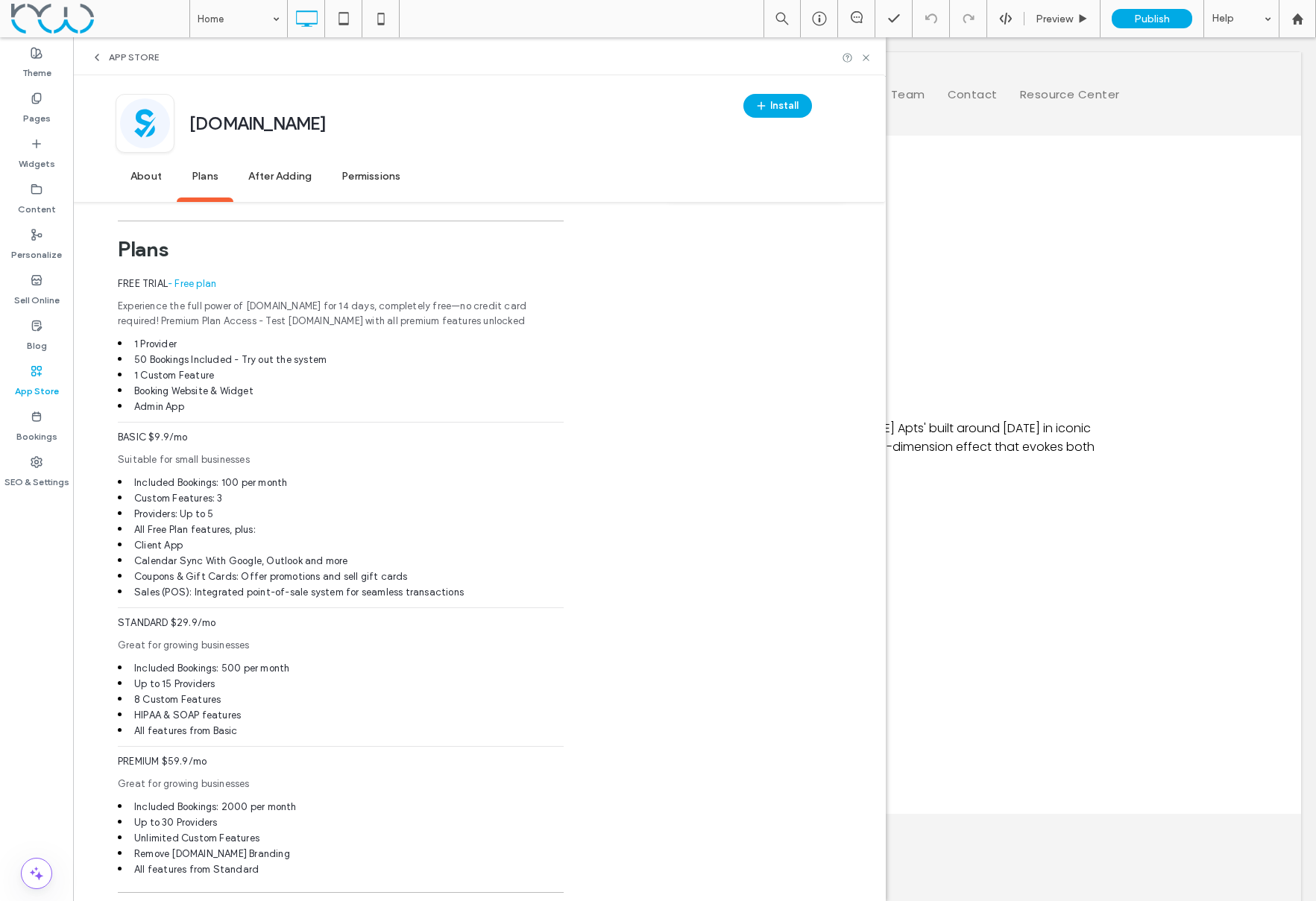
click at [271, 177] on span "After Adding" at bounding box center [280, 177] width 93 height 41
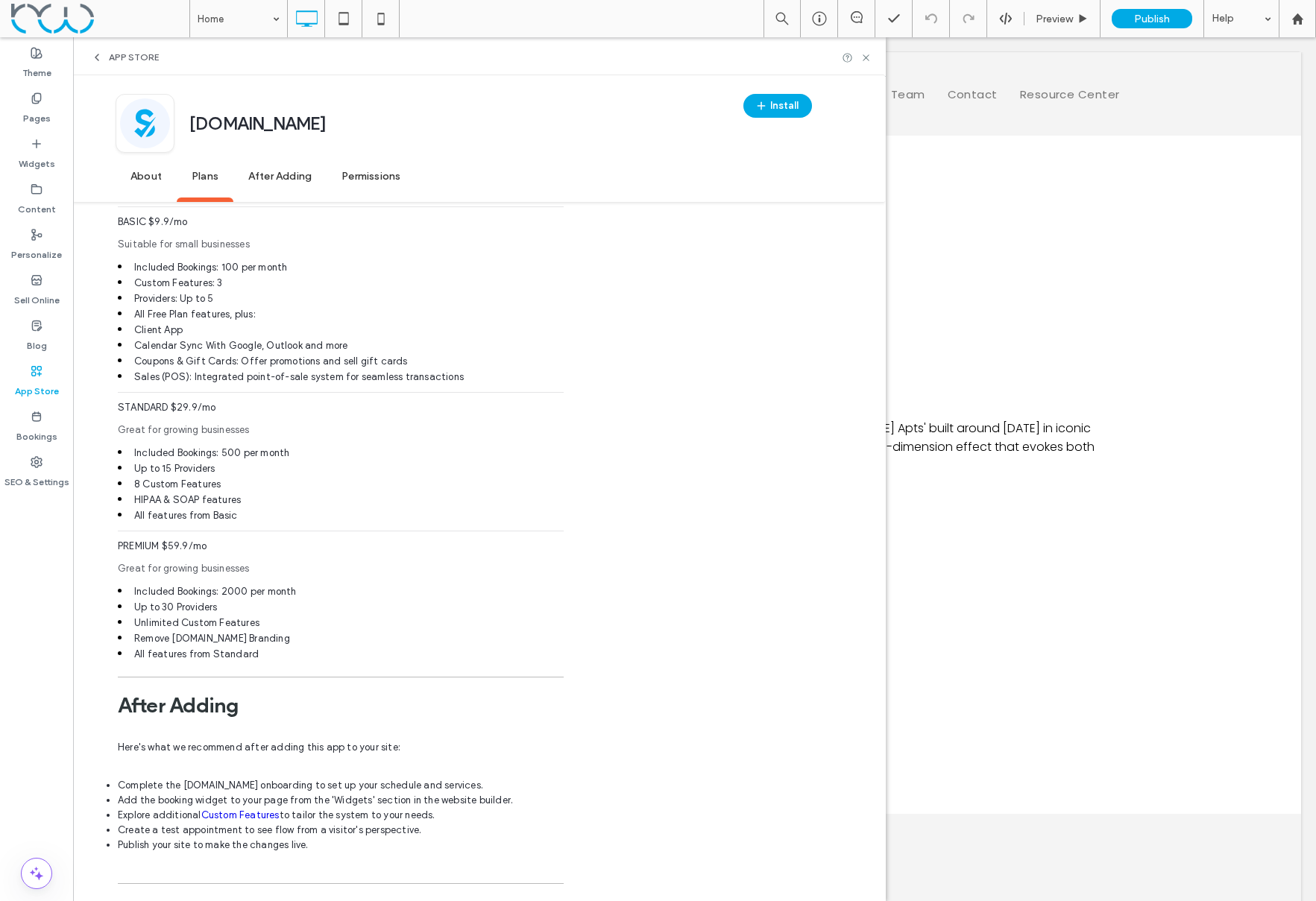
scroll to position [1296, 0]
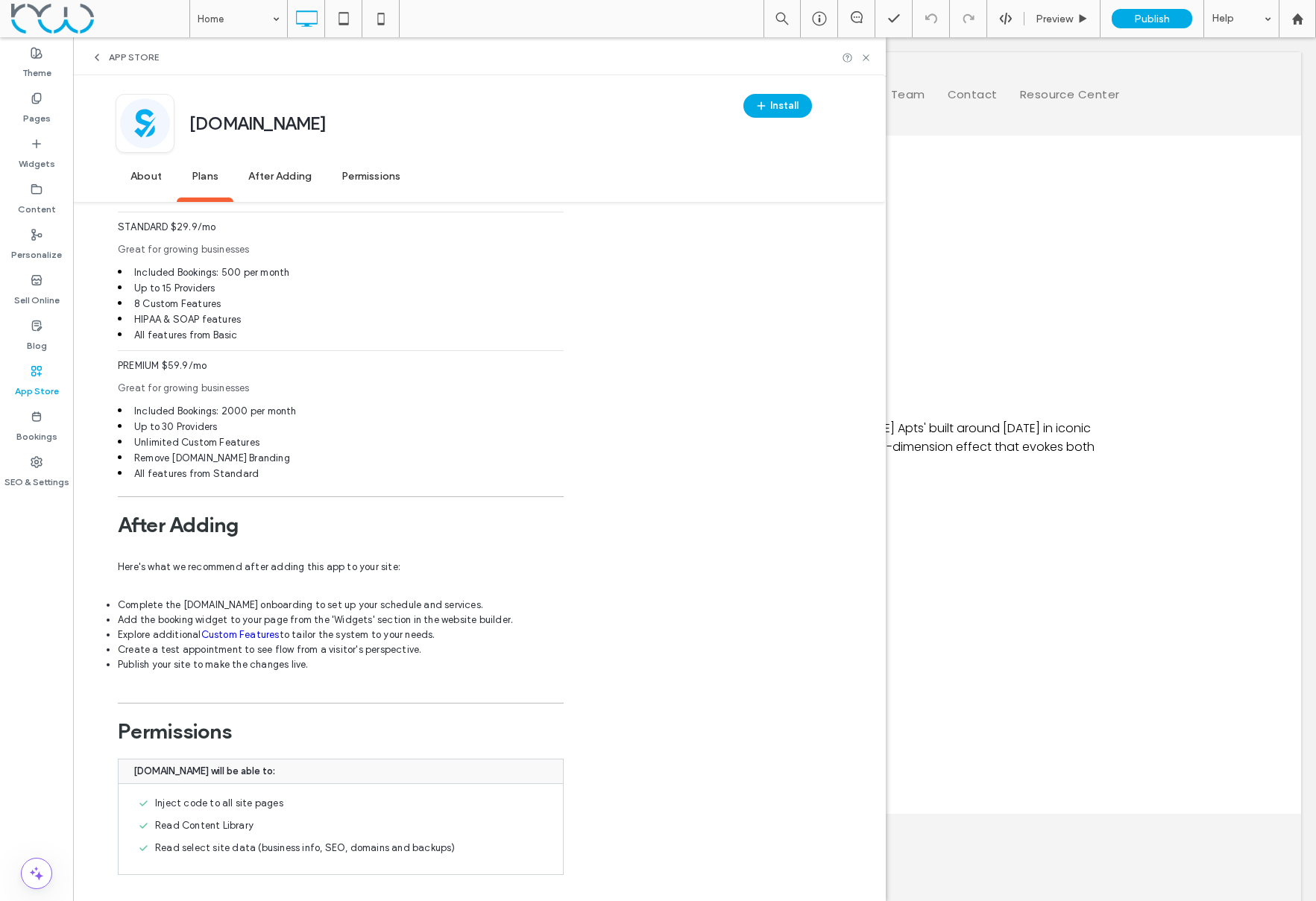
click at [295, 176] on span "After Adding" at bounding box center [280, 177] width 93 height 41
click at [381, 176] on span "Permissions" at bounding box center [371, 177] width 89 height 41
click at [145, 174] on span "About" at bounding box center [145, 177] width 61 height 41
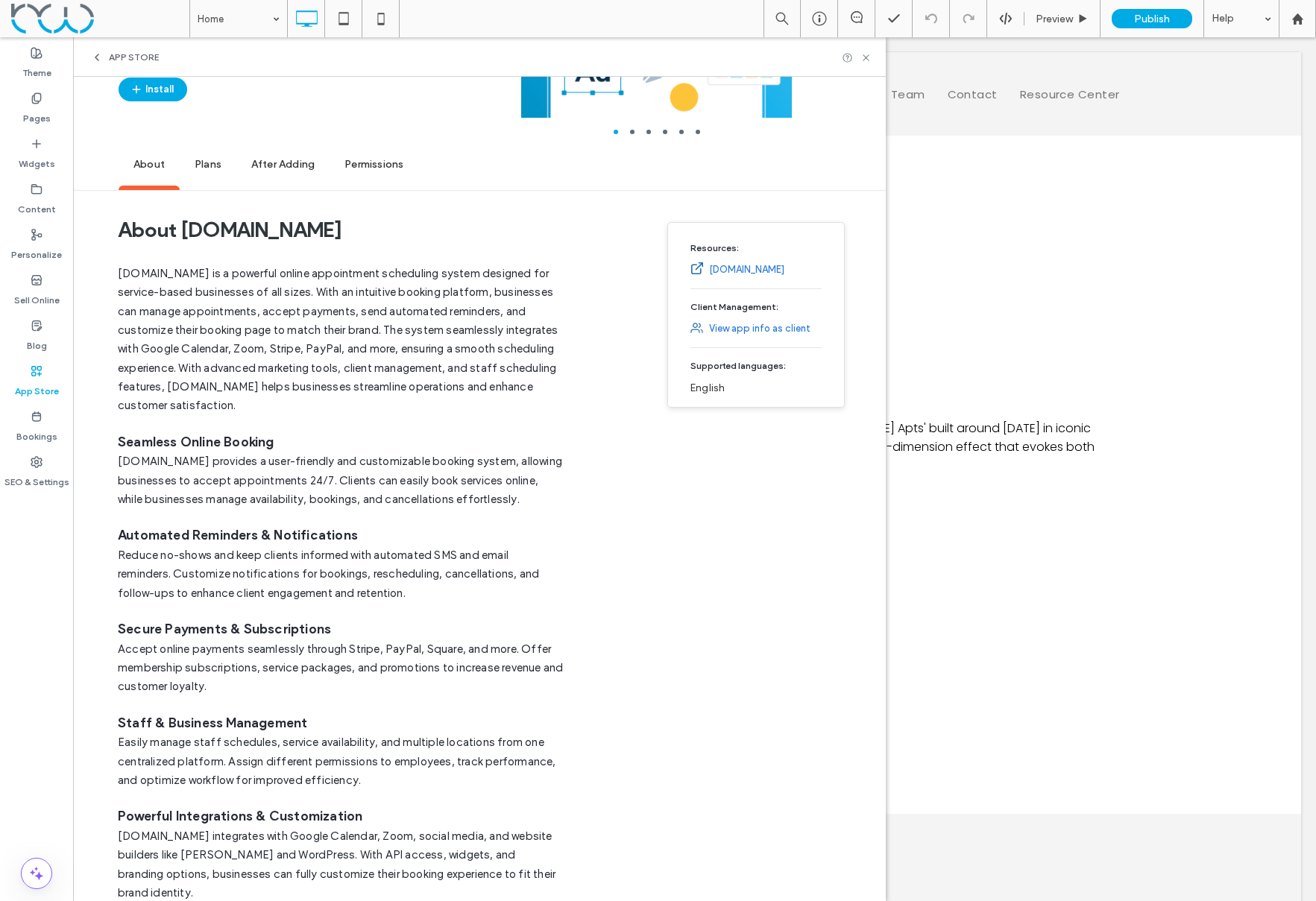
scroll to position [202, 0]
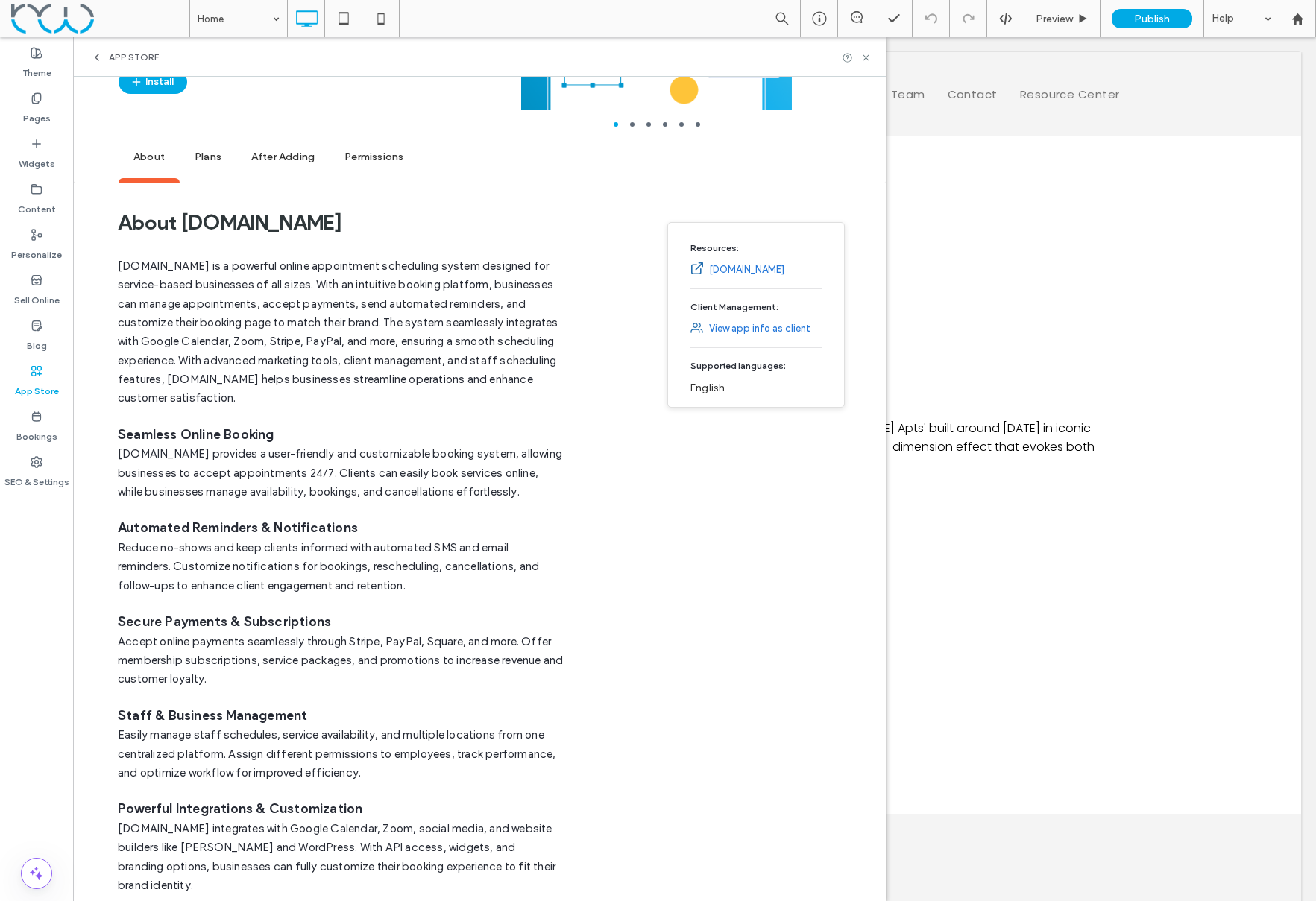
click at [731, 327] on link "View app info as client" at bounding box center [759, 329] width 101 height 15
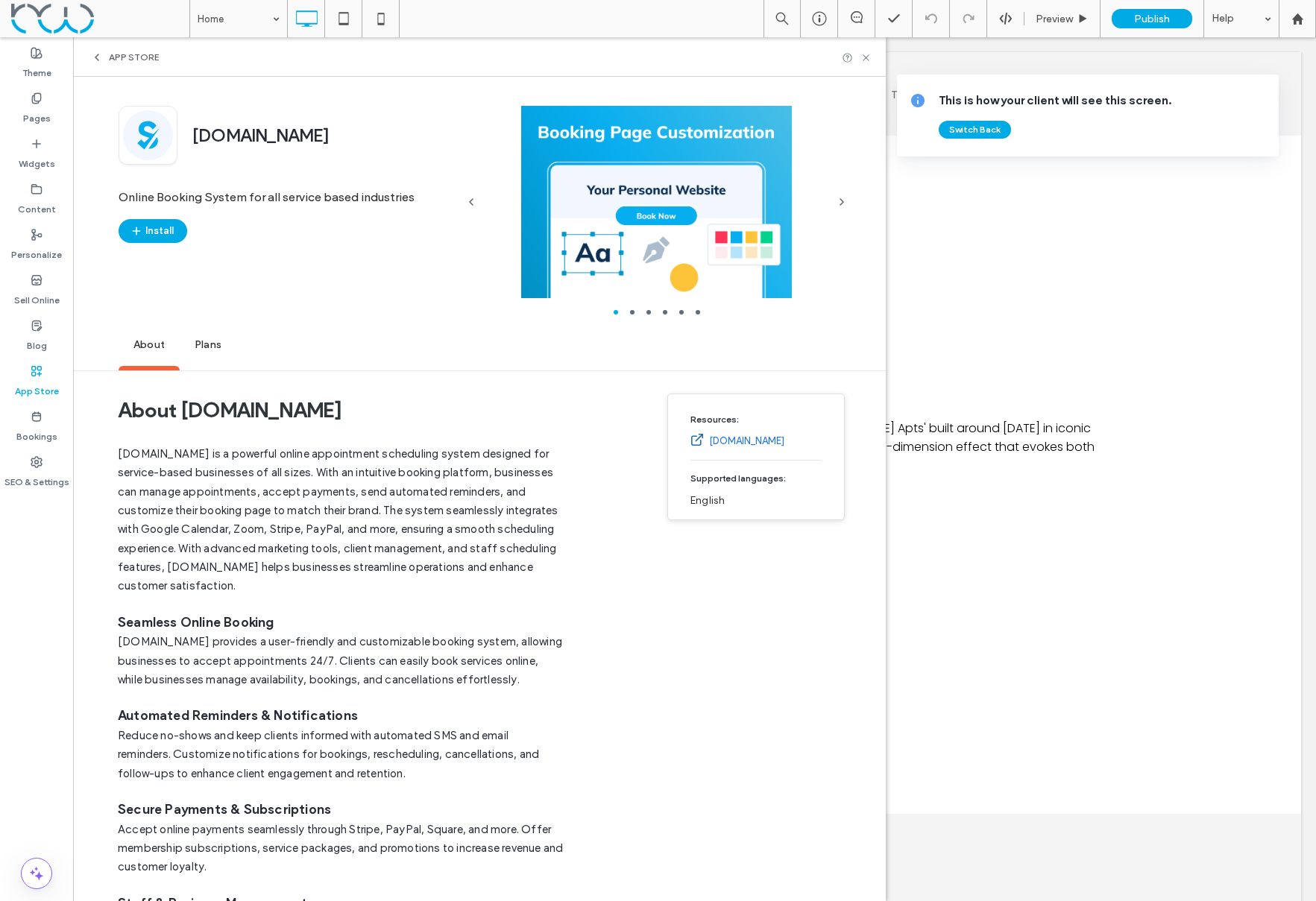
scroll to position [0, 0]
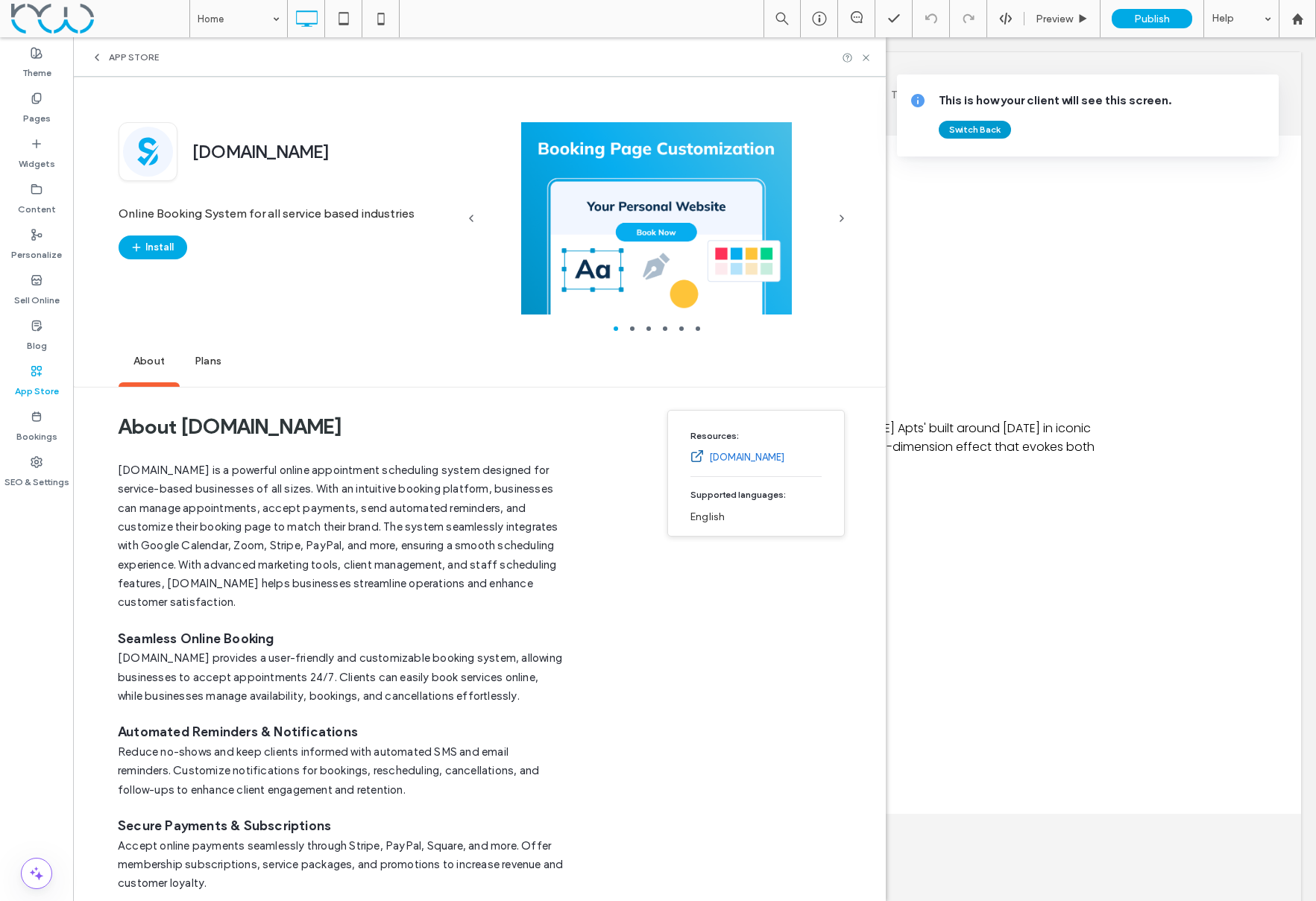
click at [972, 130] on button "Switch Back" at bounding box center [975, 129] width 72 height 18
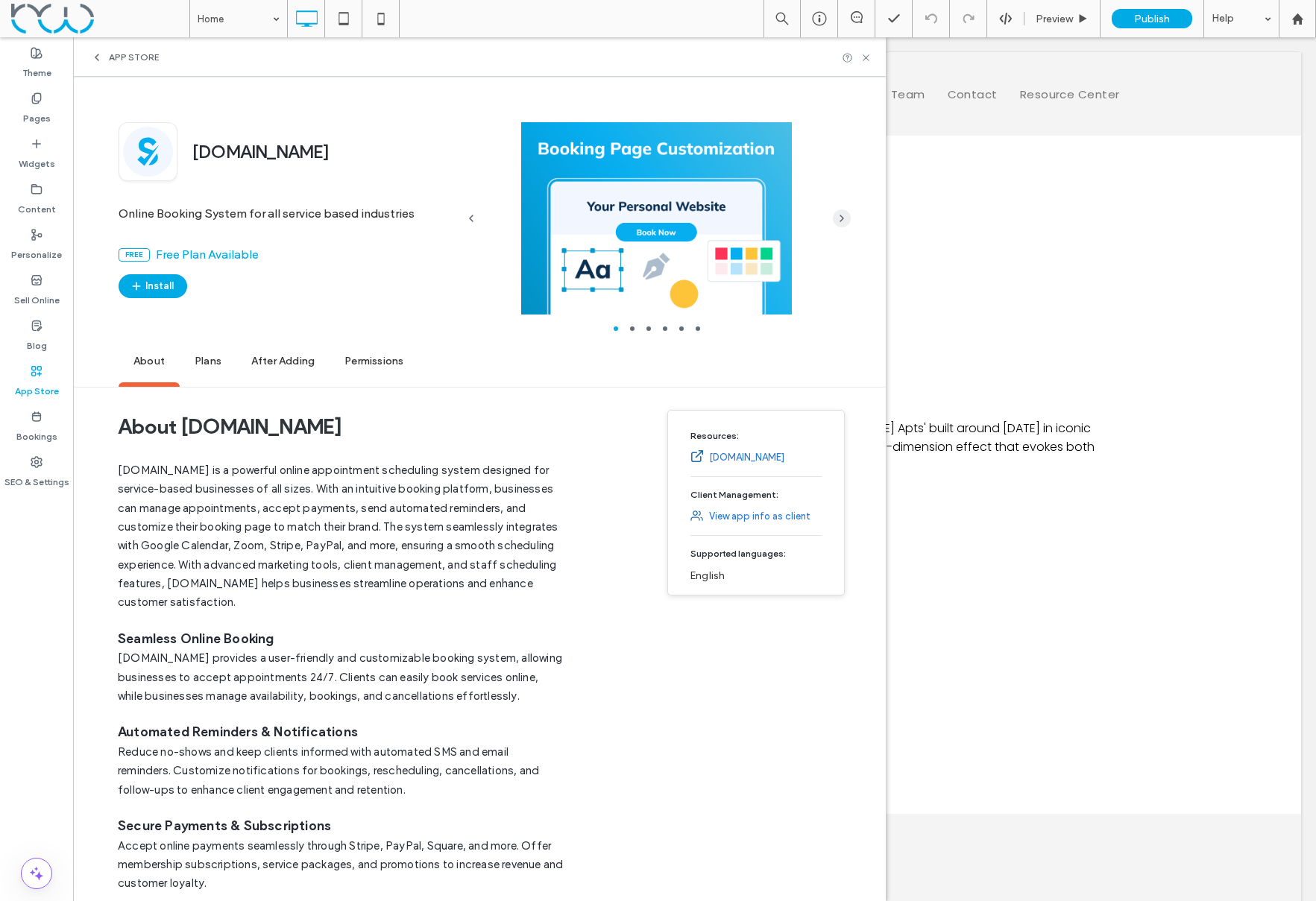
click at [843, 221] on icon "button" at bounding box center [842, 218] width 12 height 12
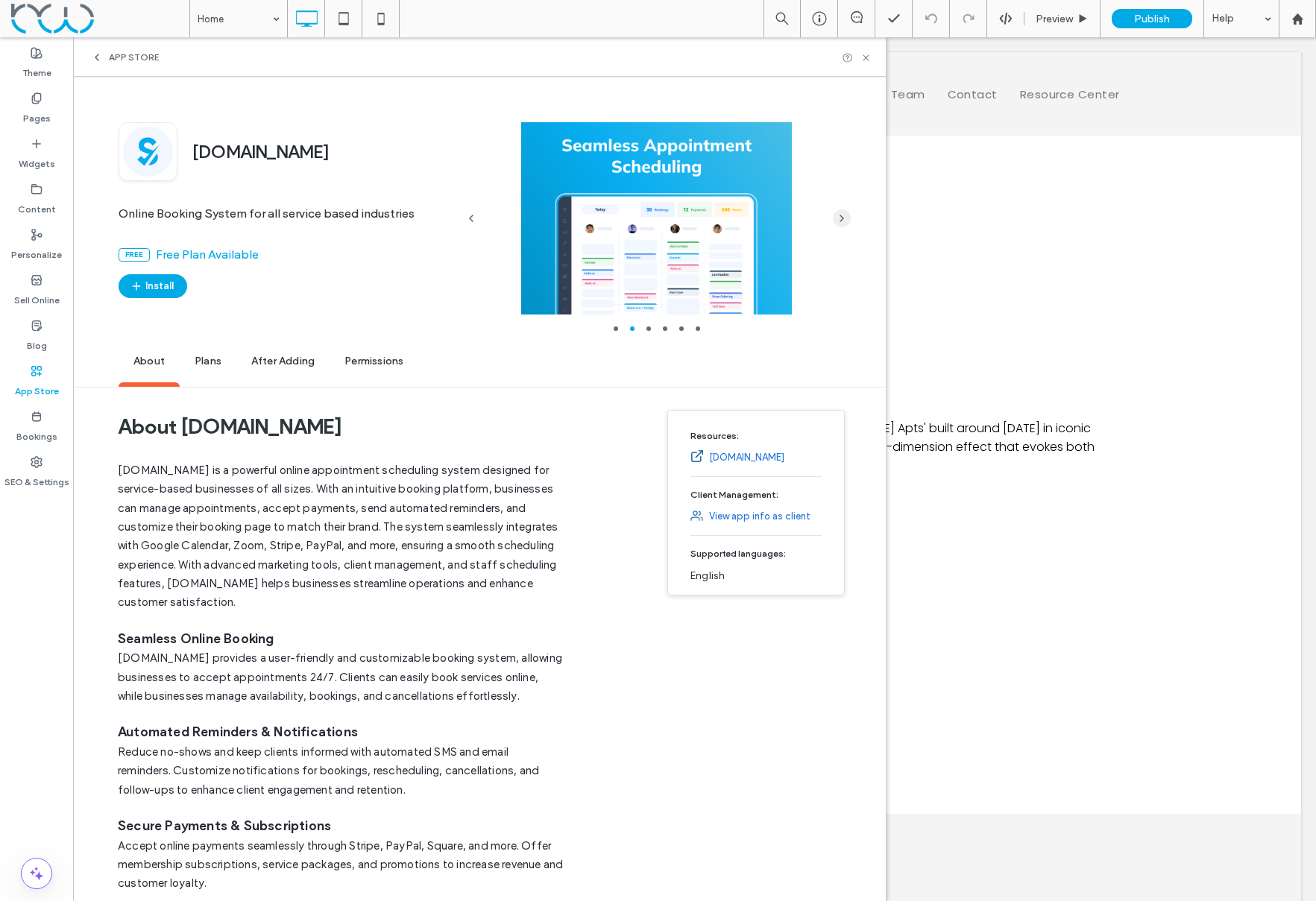
click at [843, 219] on use "button" at bounding box center [841, 218] width 3 height 6
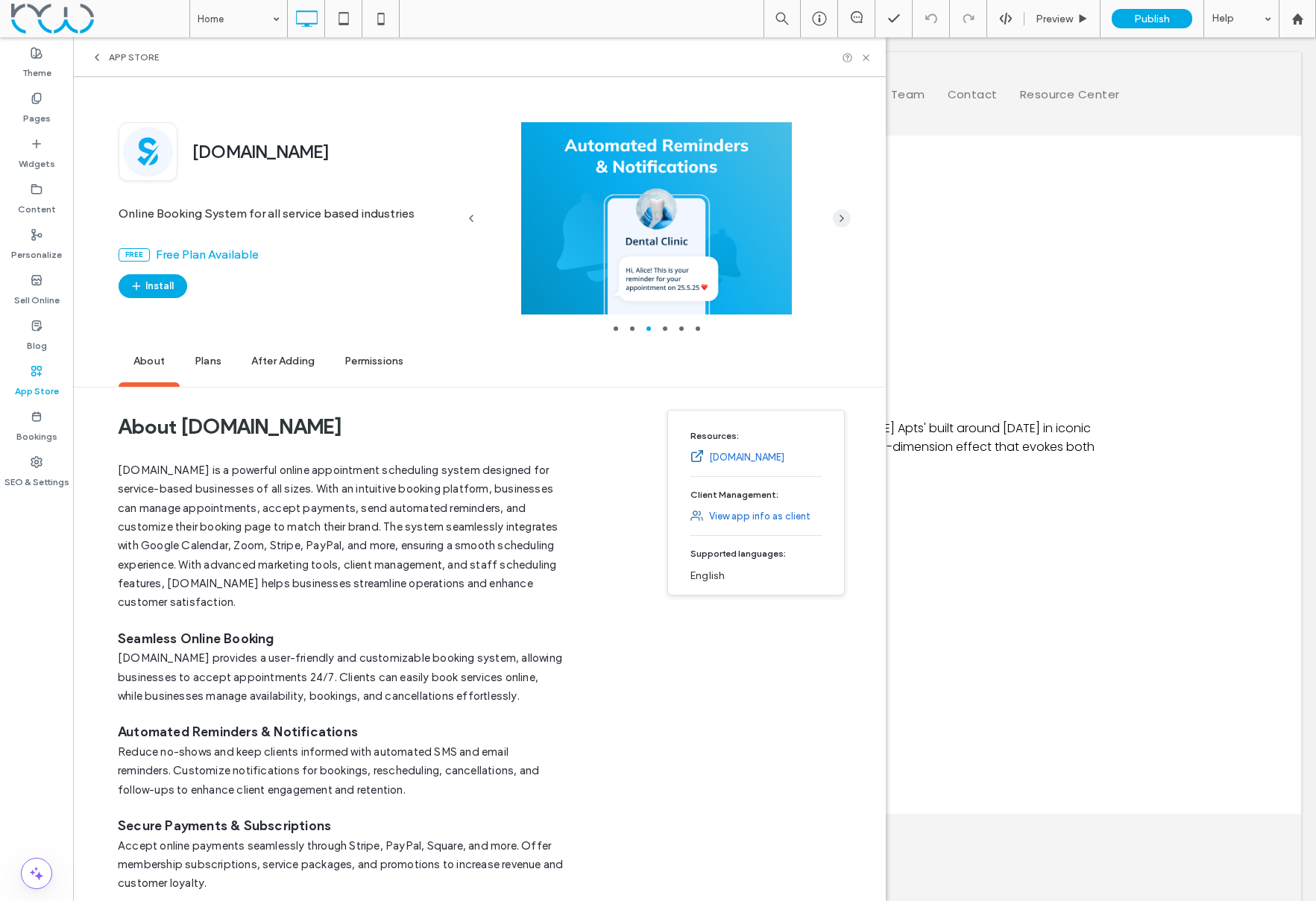
click at [843, 219] on use "button" at bounding box center [841, 218] width 3 height 6
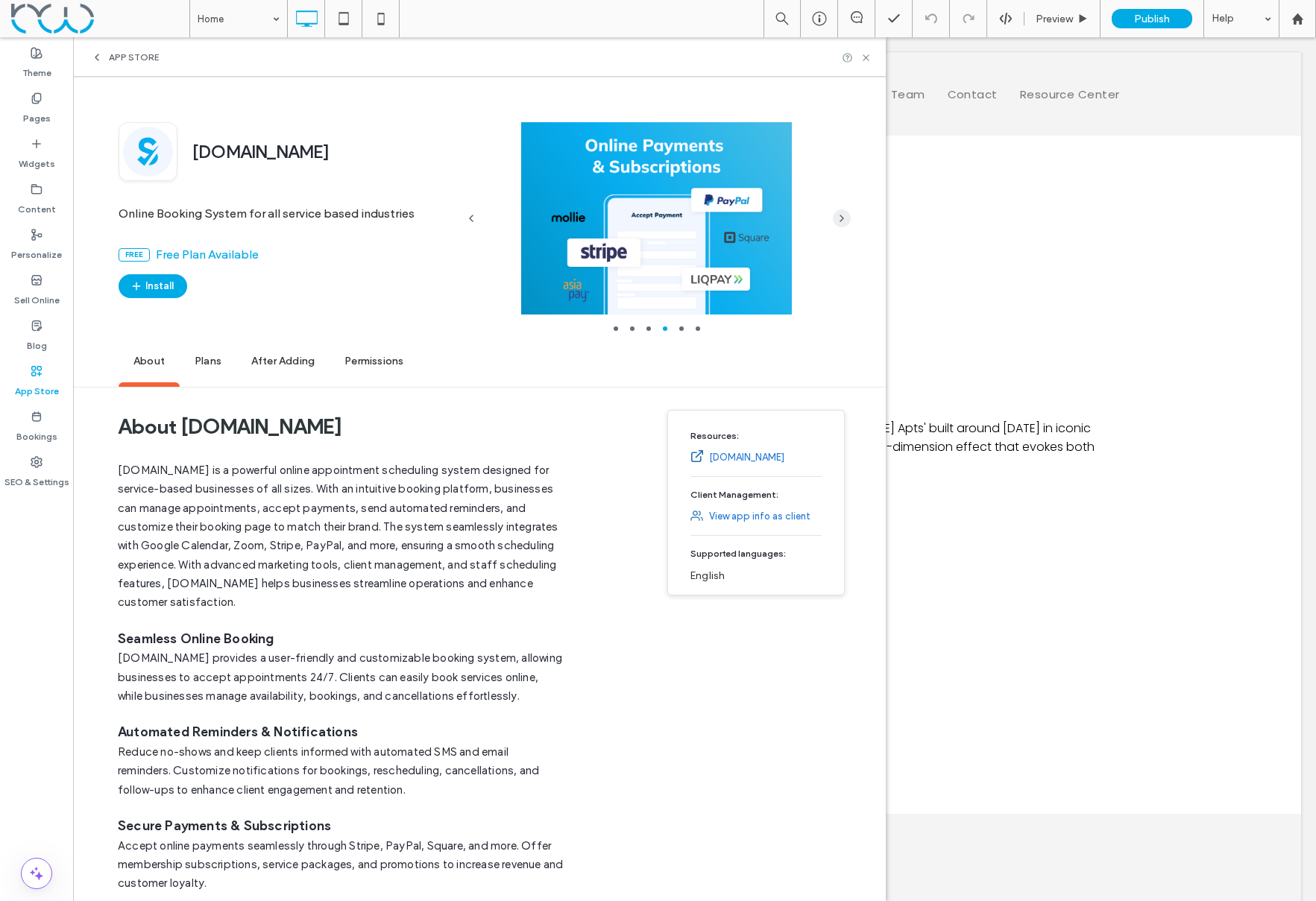
scroll to position [2, 0]
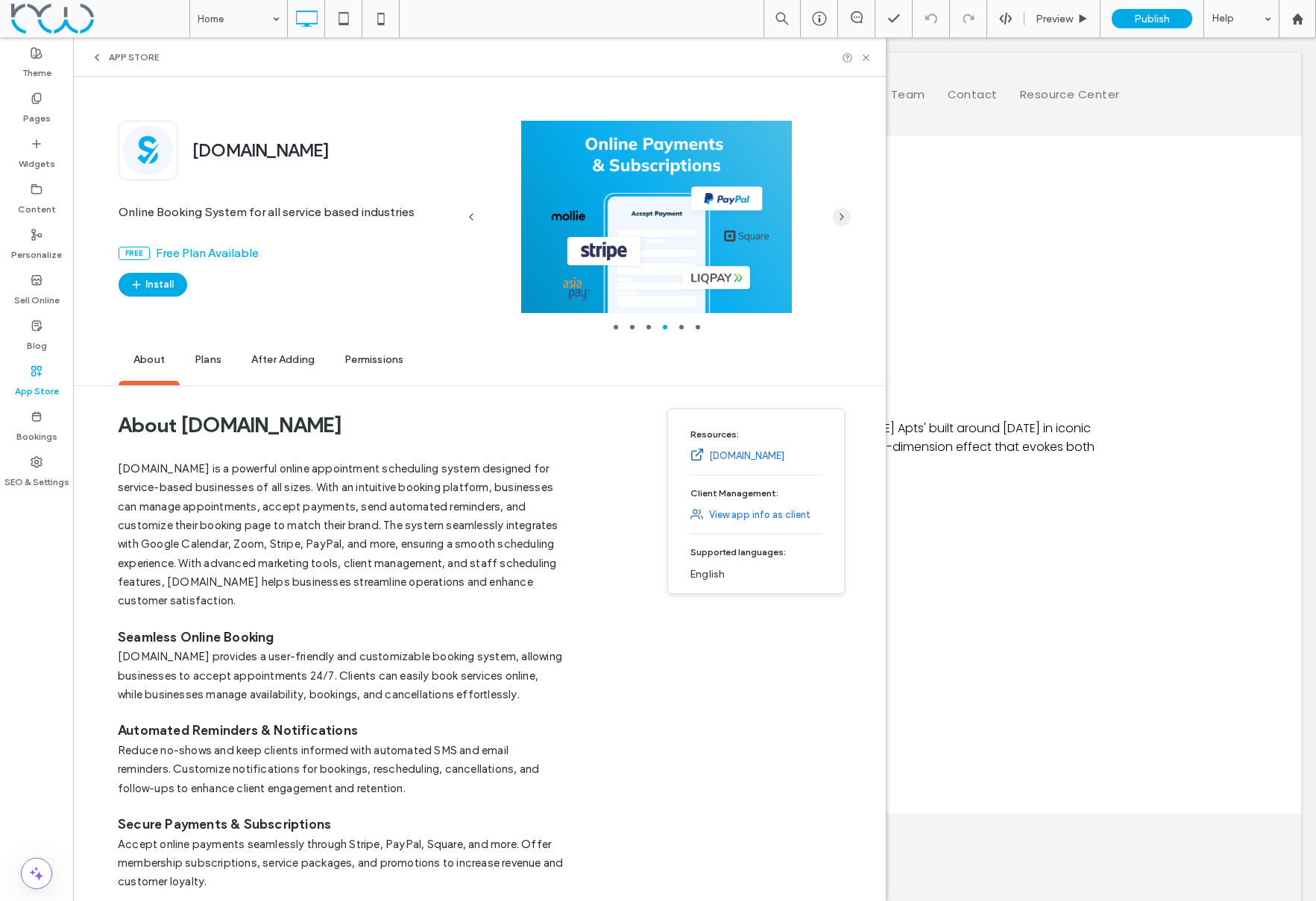
click at [843, 219] on icon "button" at bounding box center [842, 218] width 12 height 12
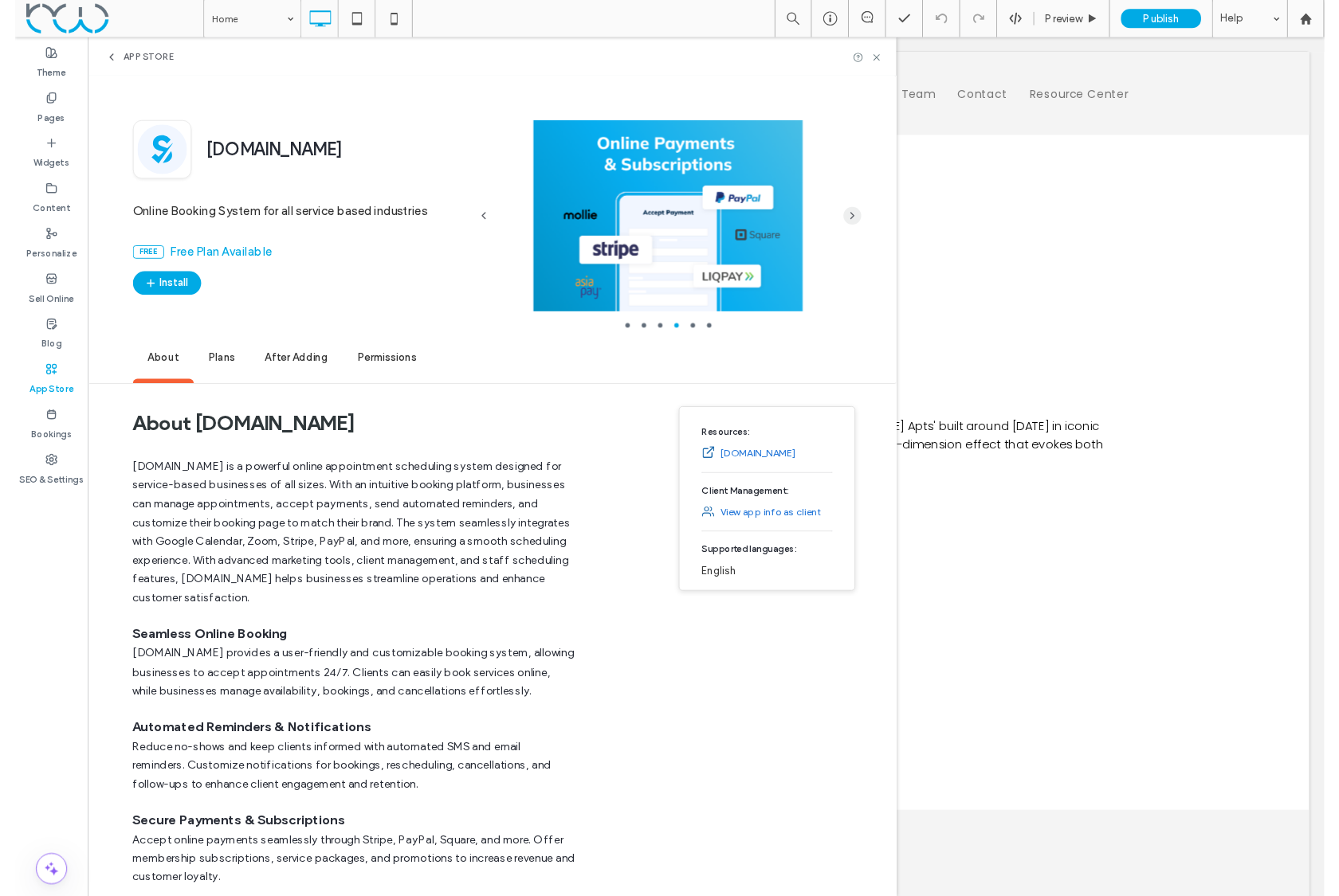
scroll to position [0, 0]
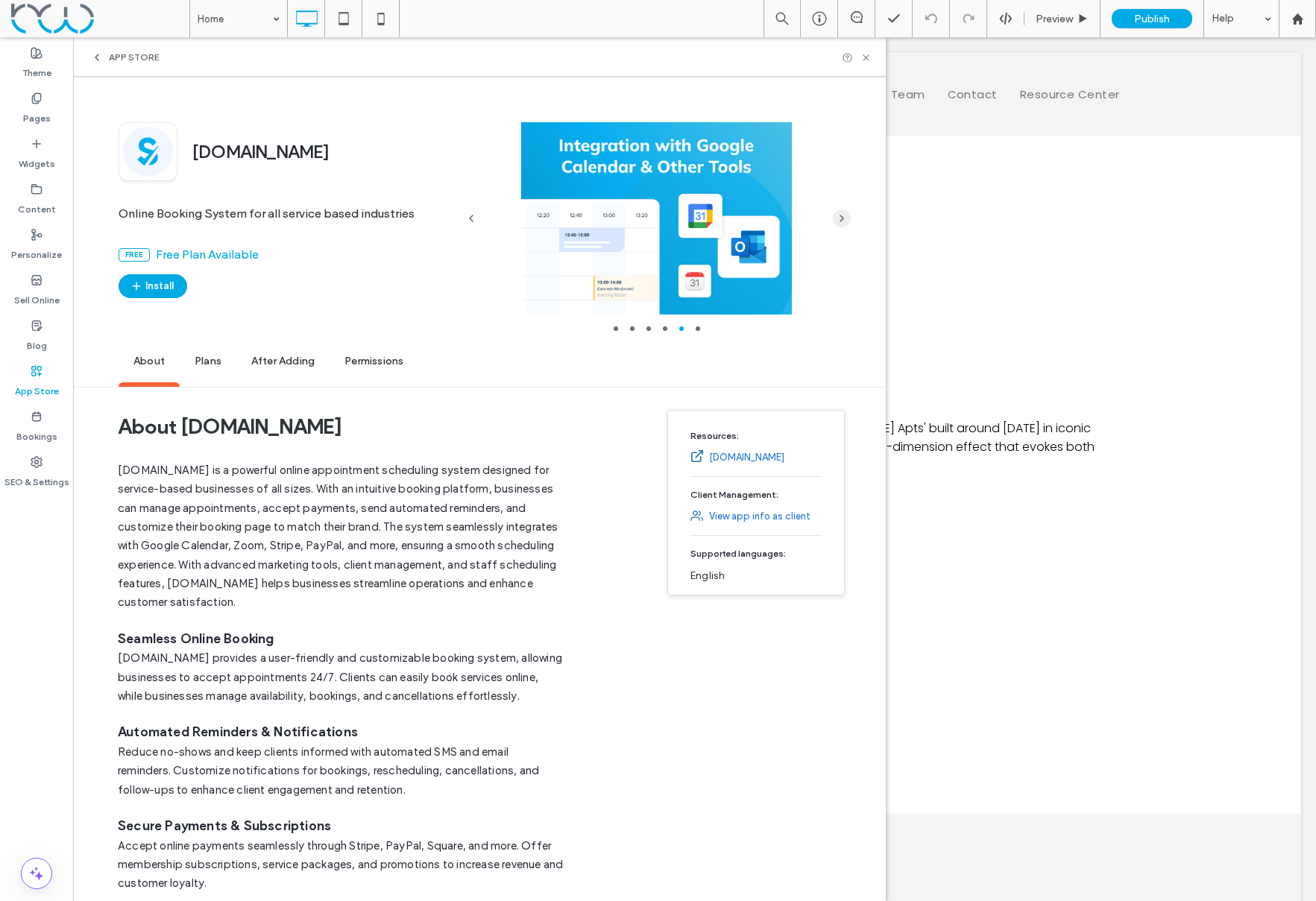
click at [843, 219] on use "button" at bounding box center [841, 218] width 3 height 6
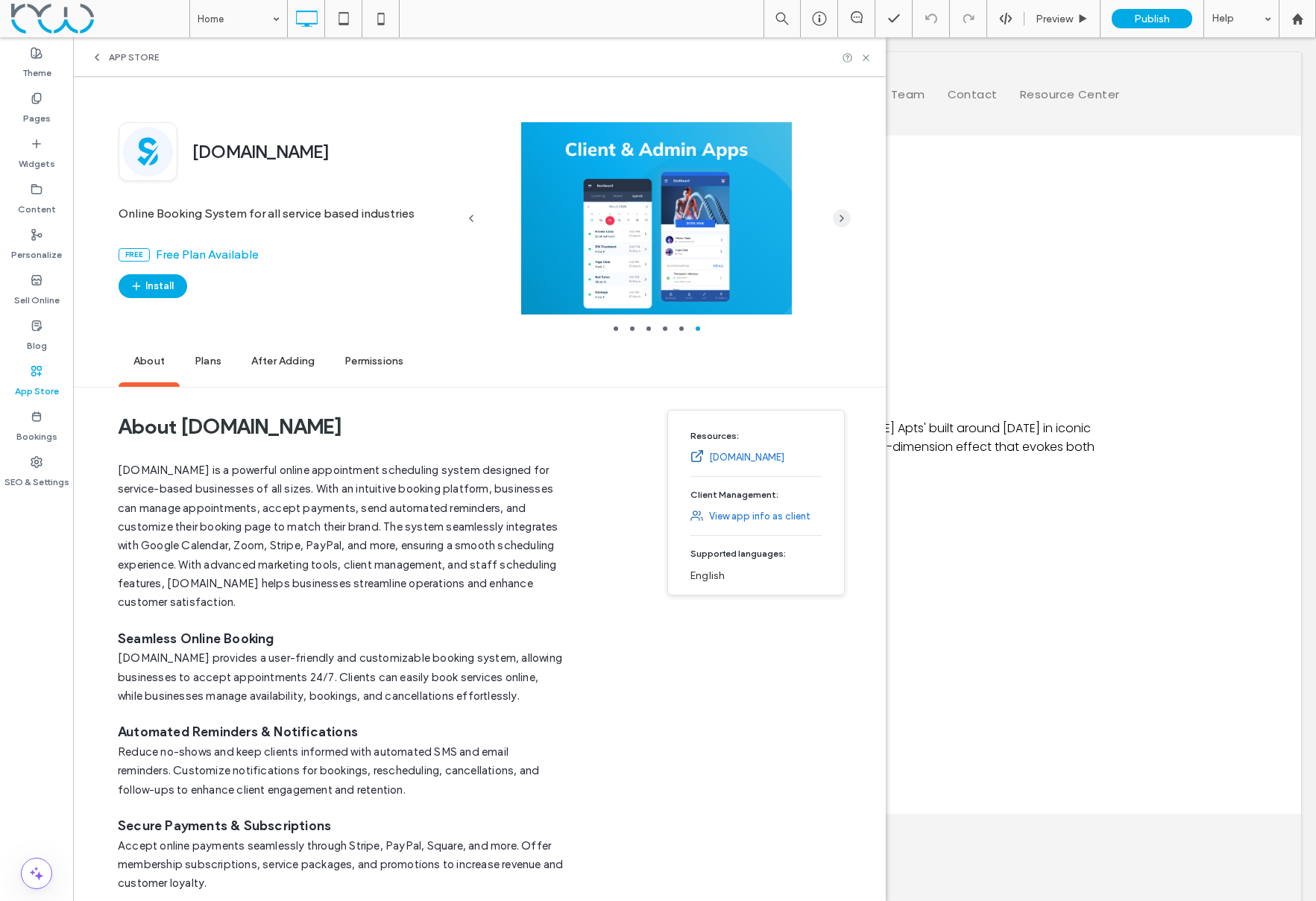
click at [843, 219] on use "button" at bounding box center [841, 218] width 3 height 6
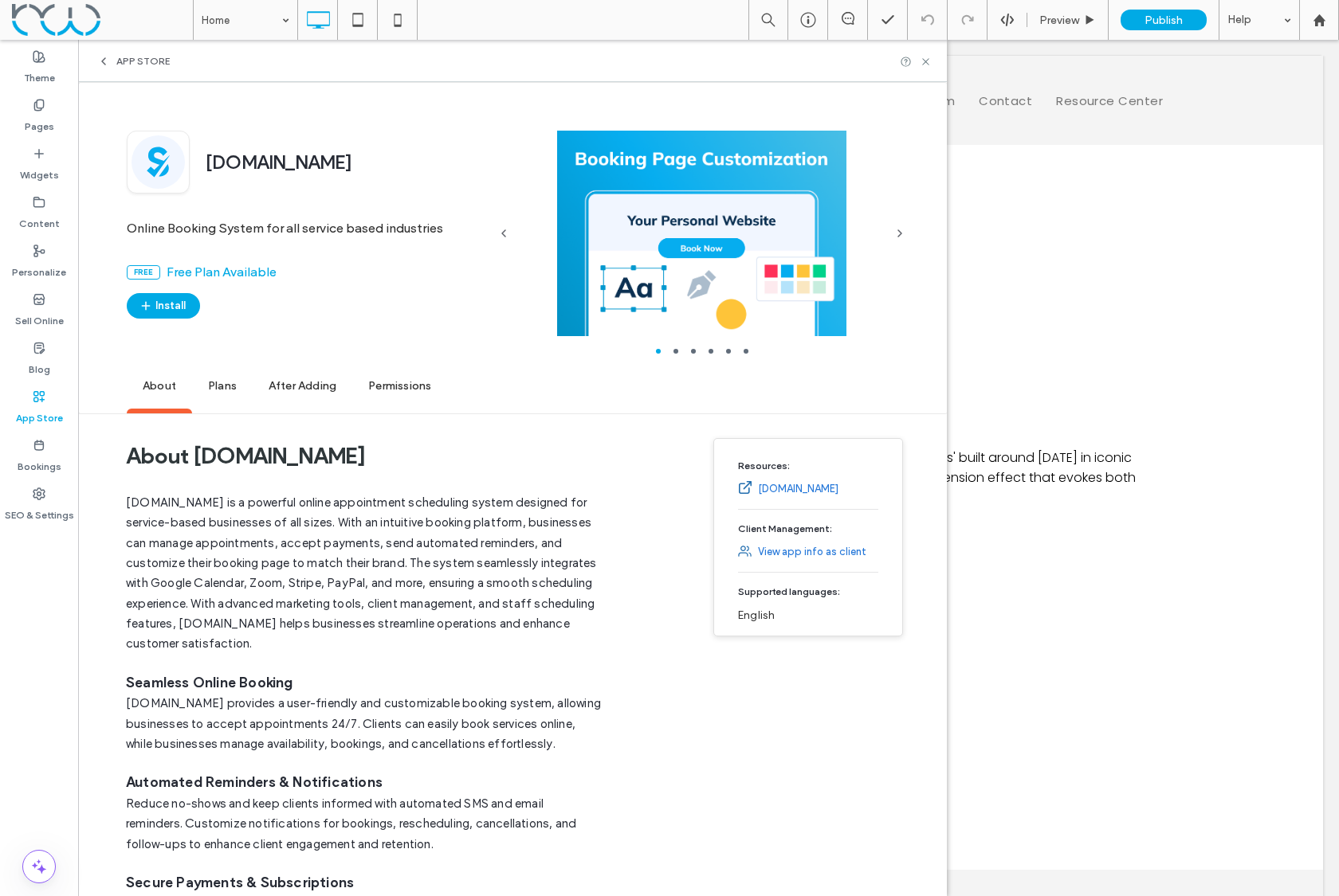
click at [808, 486] on link "SimplyBook.Me" at bounding box center [799, 488] width 81 height 16
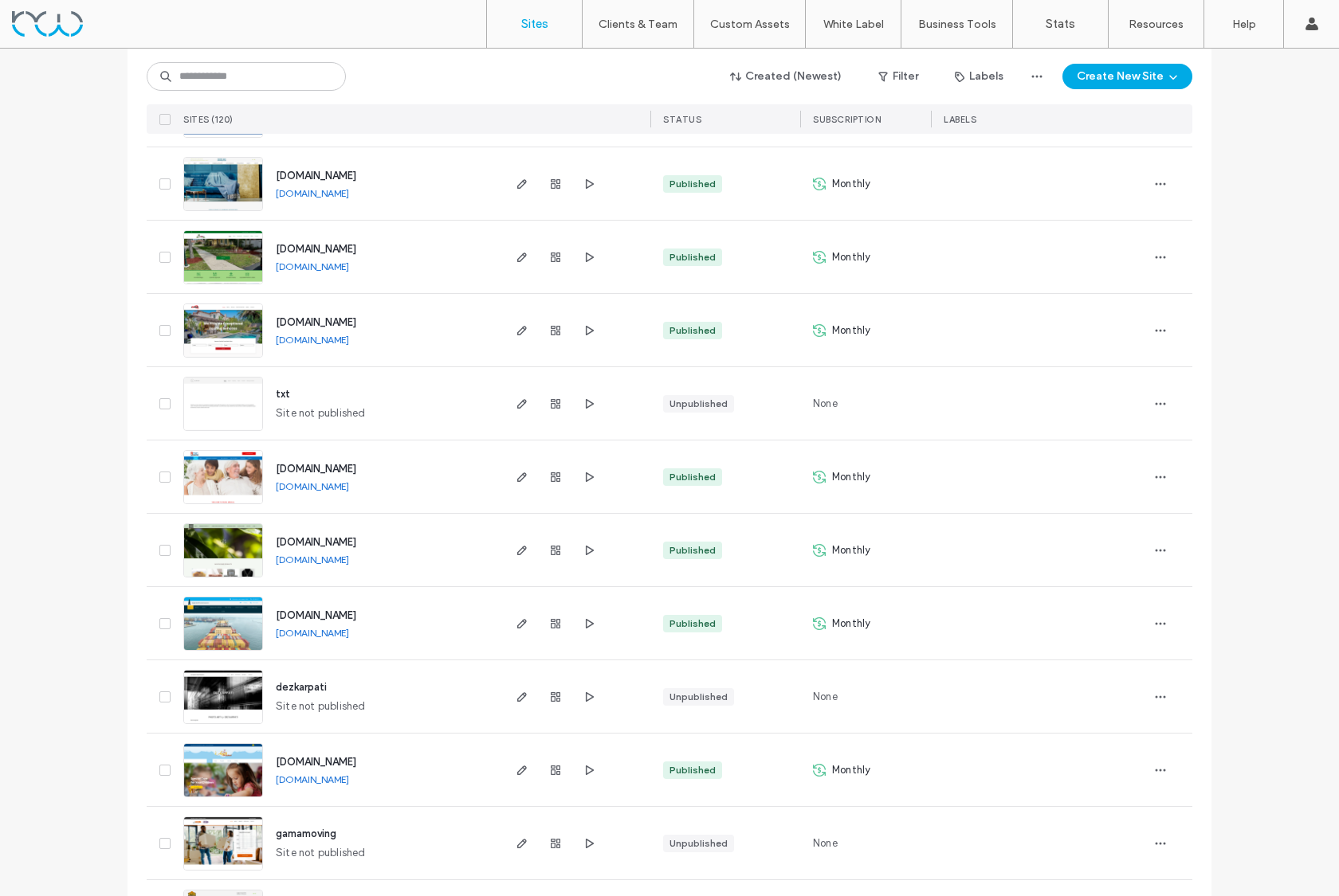
scroll to position [1759, 0]
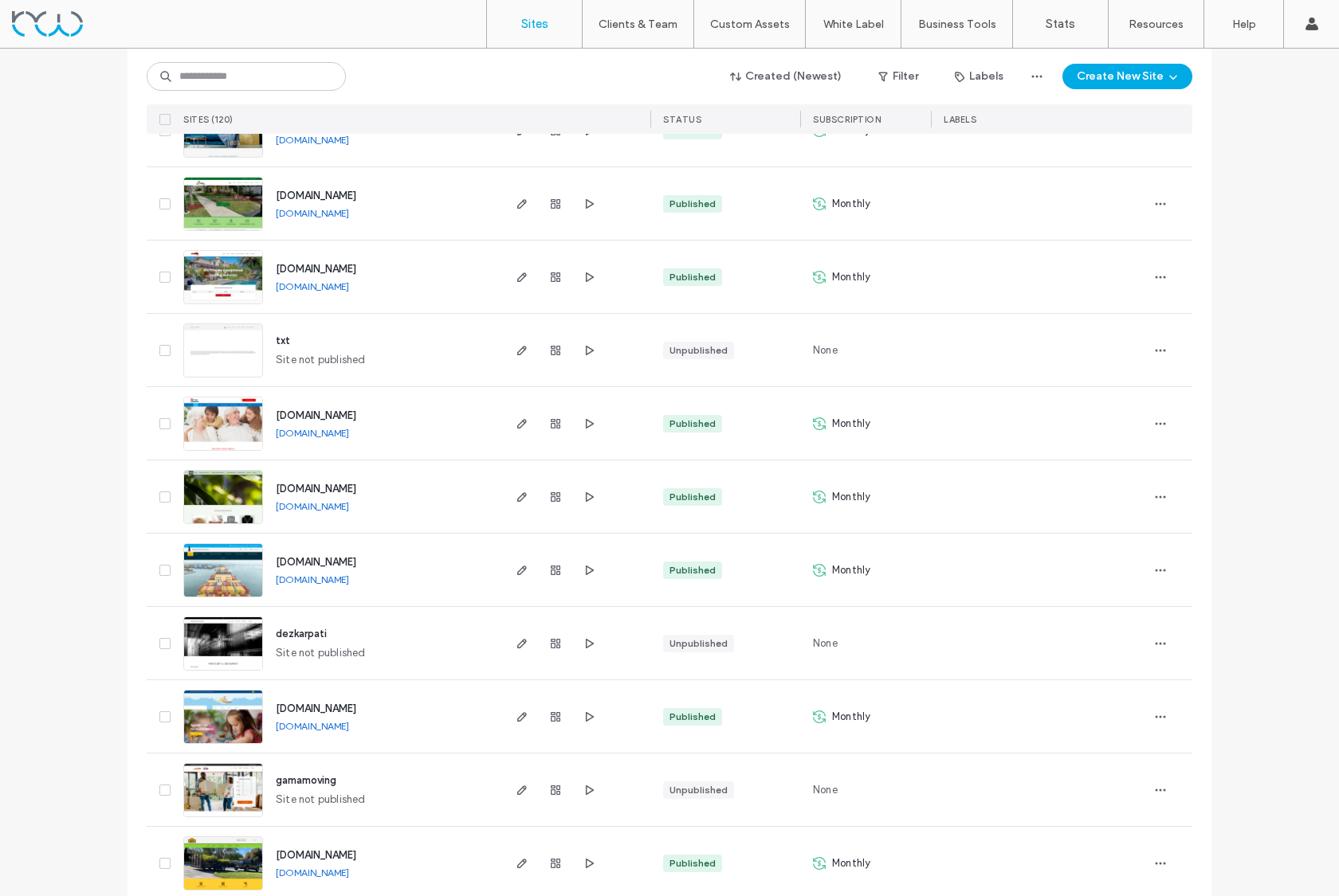
click at [233, 352] on img at bounding box center [223, 378] width 78 height 108
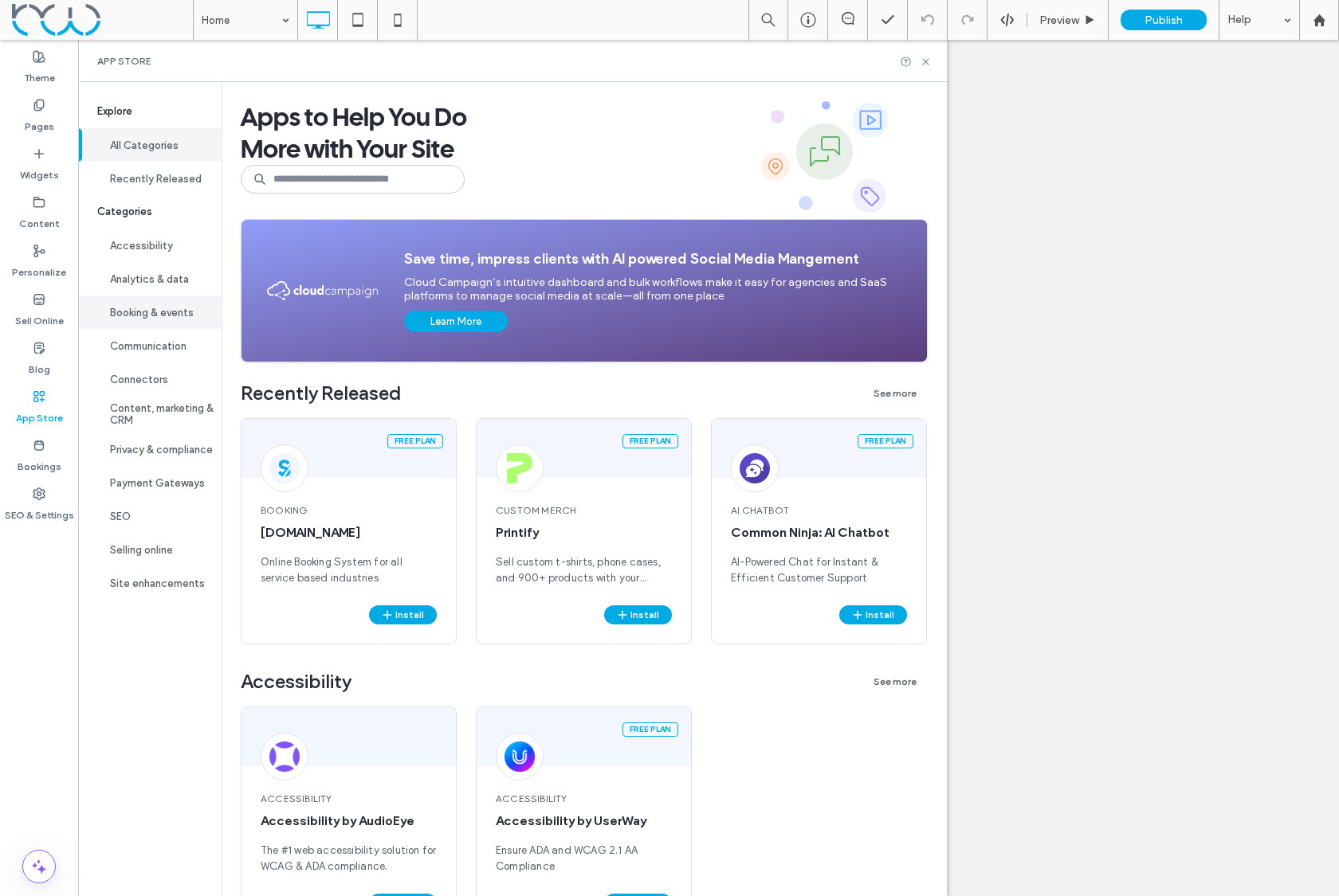
click at [169, 313] on button "Booking & events" at bounding box center [150, 312] width 143 height 34
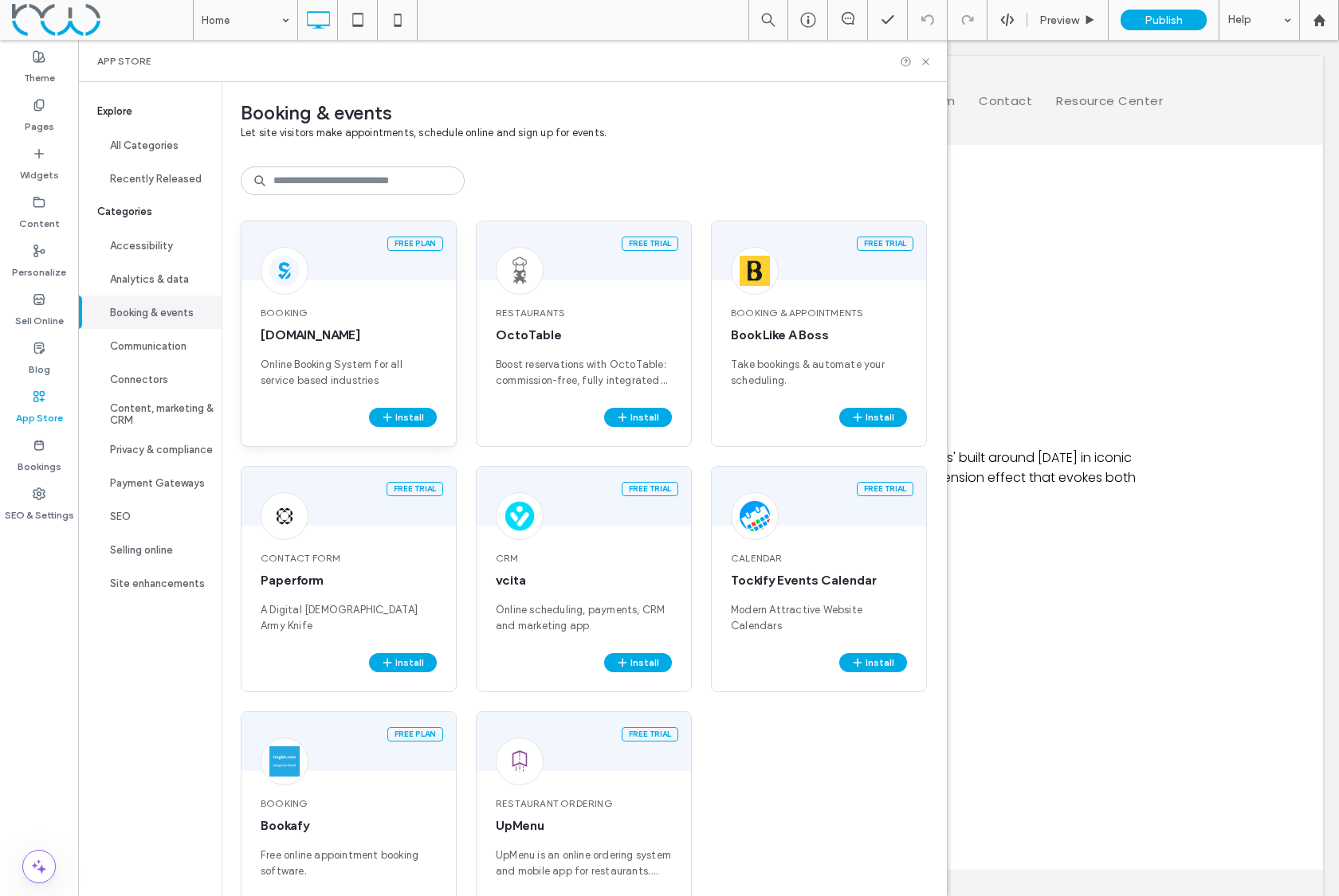
click at [298, 329] on span "[DOMAIN_NAME]" at bounding box center [348, 335] width 176 height 18
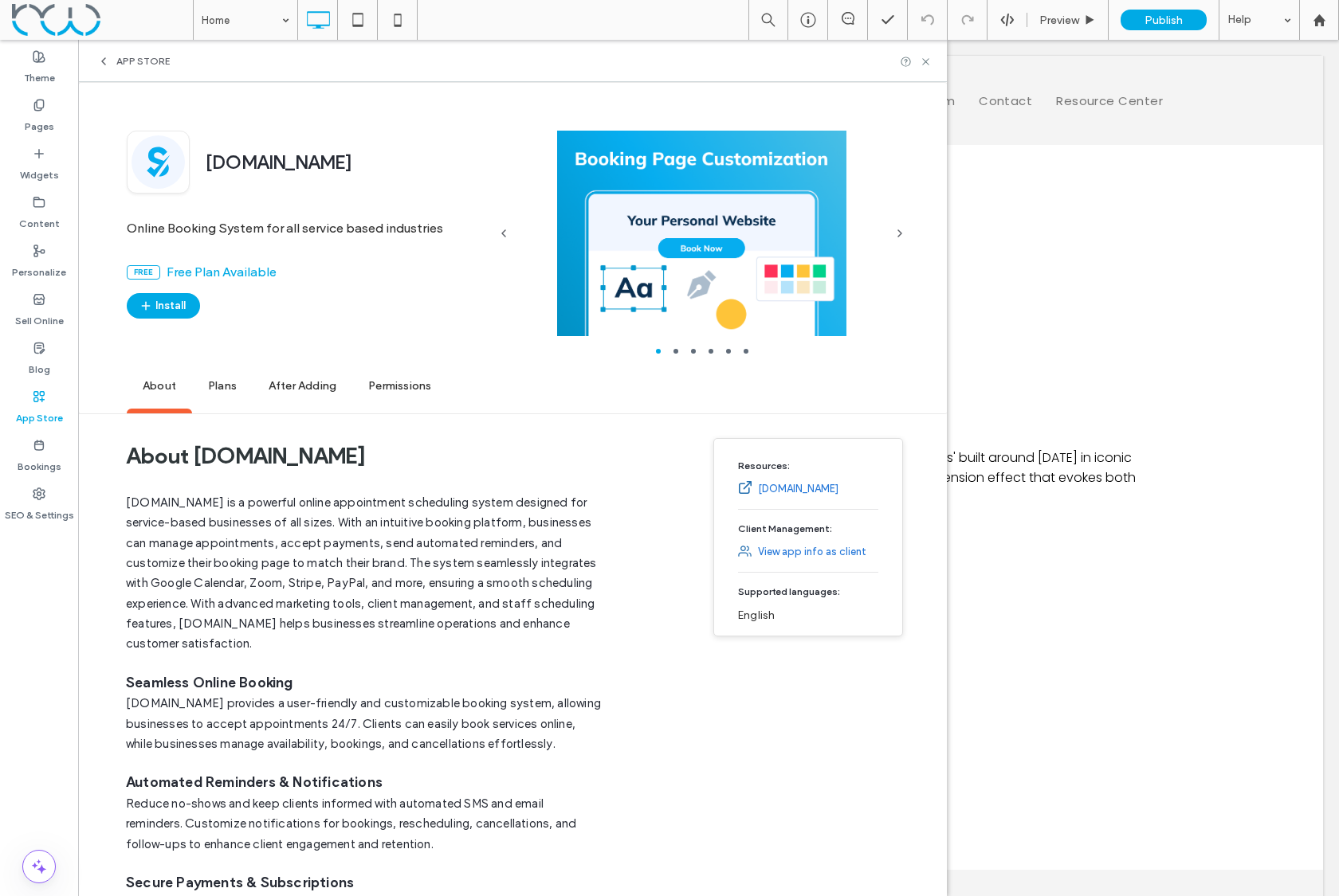
click at [804, 490] on link "SimplyBook.Me" at bounding box center [799, 488] width 81 height 16
click at [115, 66] on div "App Store" at bounding box center [133, 61] width 73 height 13
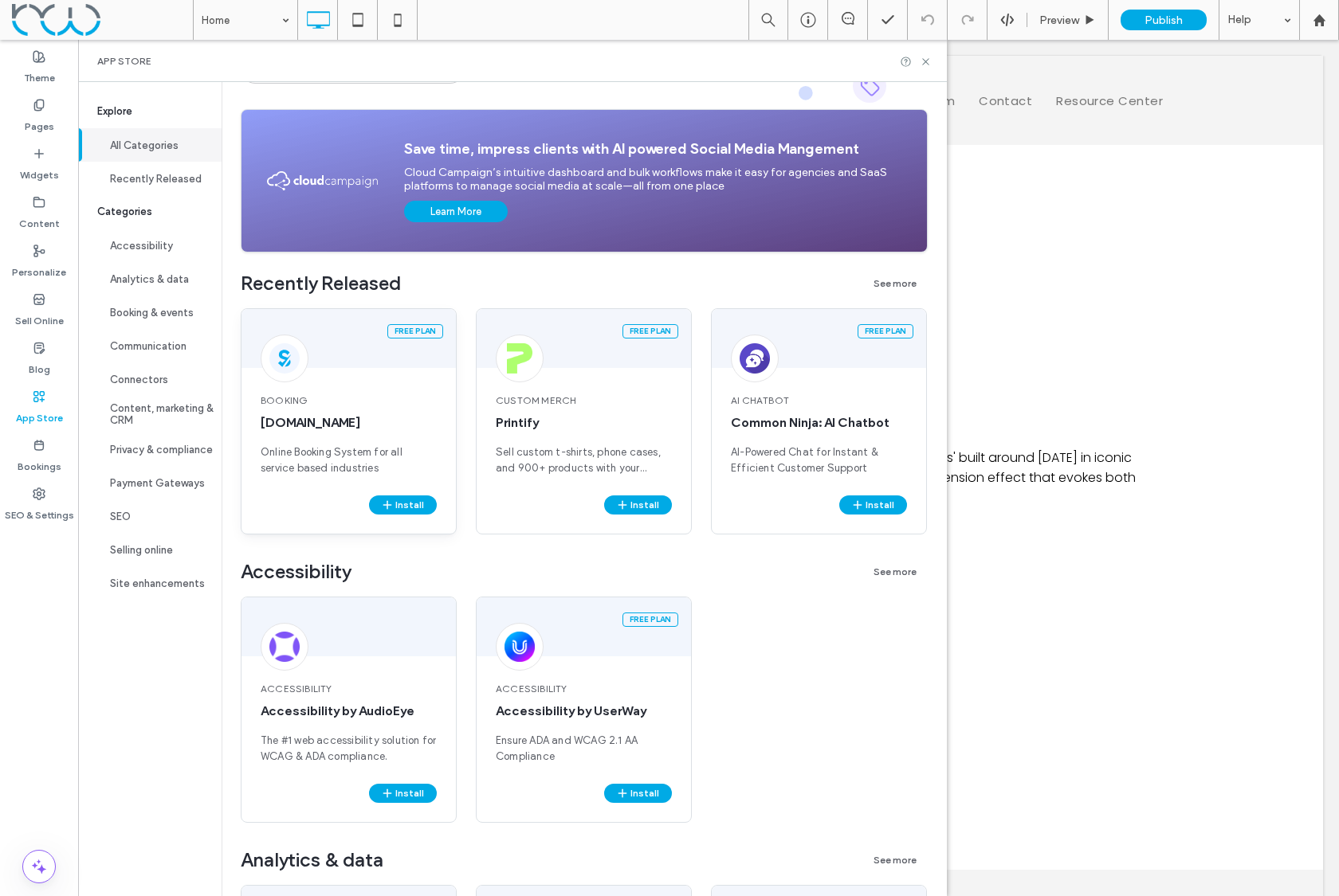
scroll to position [112, 0]
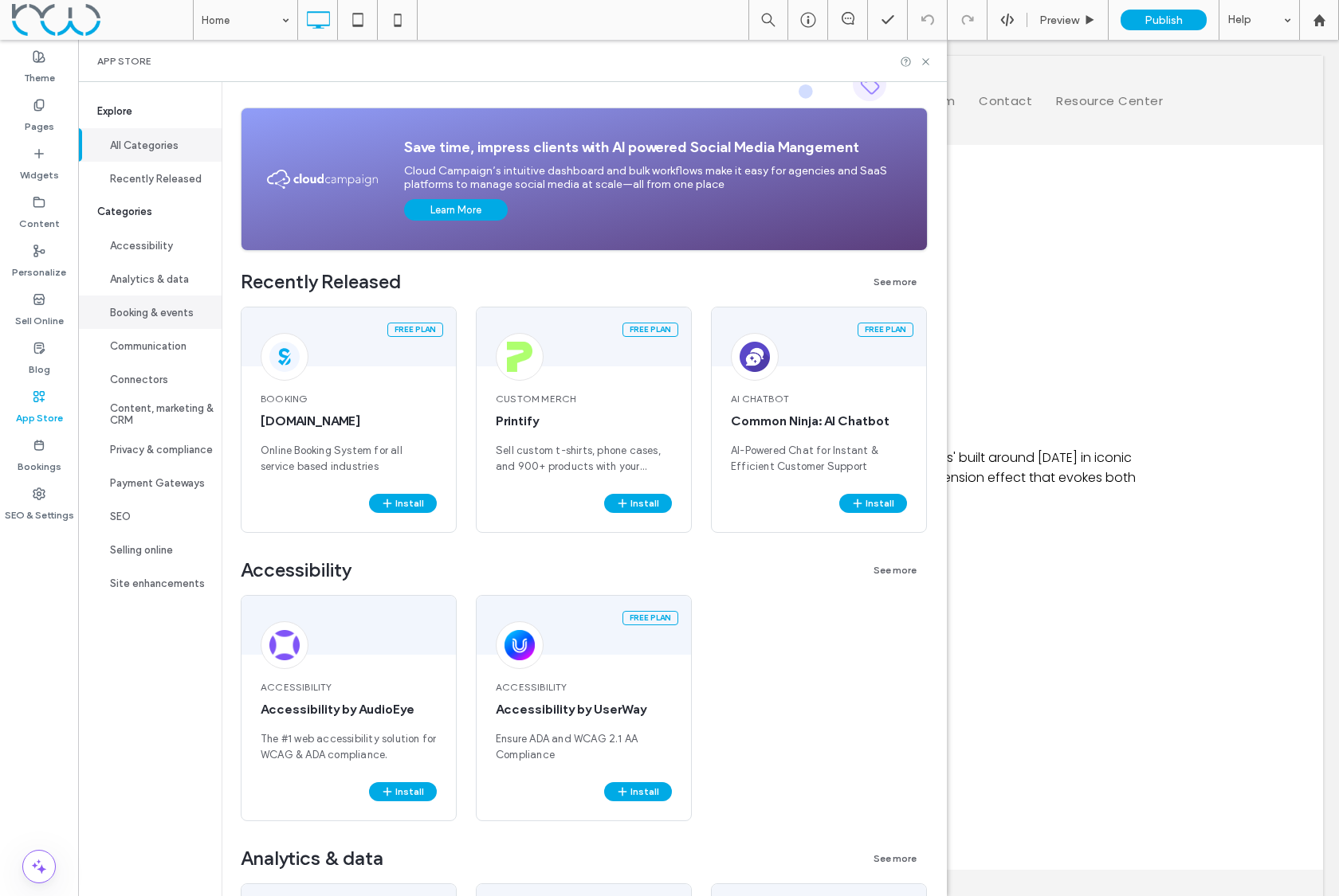
click at [158, 314] on button "Booking & events" at bounding box center [150, 312] width 143 height 34
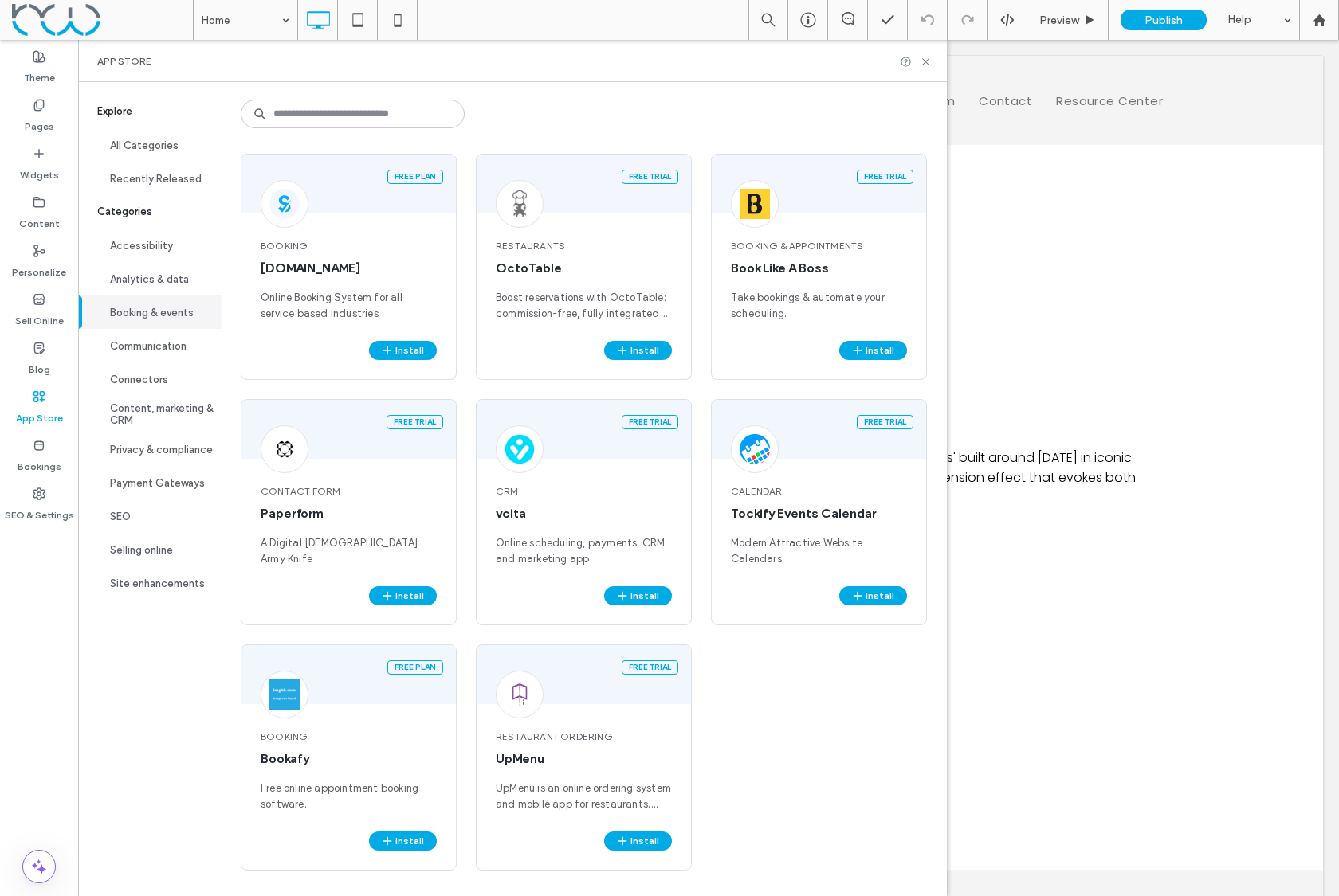
click at [142, 310] on button "Booking & events" at bounding box center [150, 312] width 143 height 34
click at [306, 745] on div "Booking Bookafy Free online appointment booking software." at bounding box center [349, 771] width 215 height 121
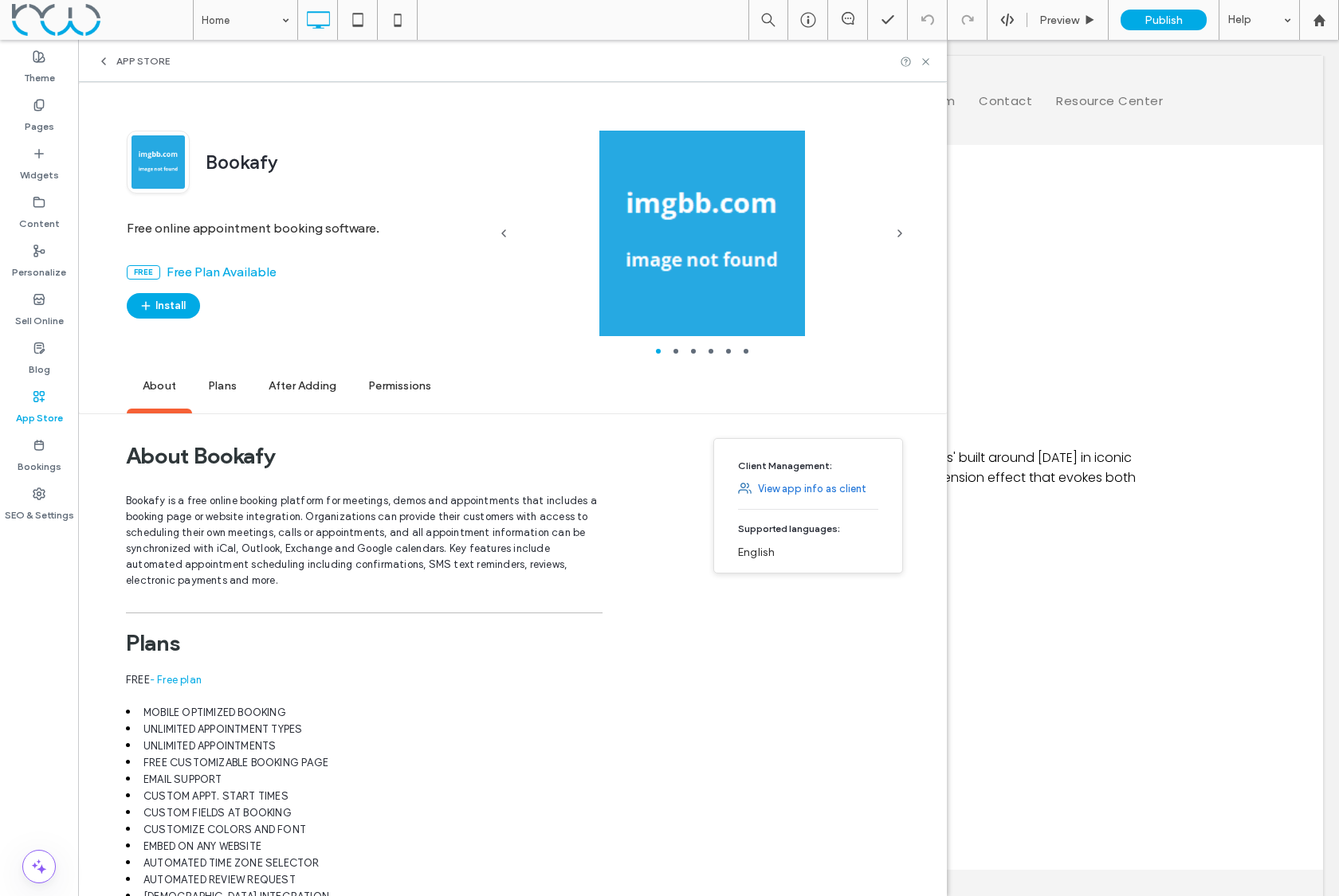
click at [226, 381] on span "Plans" at bounding box center [222, 387] width 60 height 44
drag, startPoint x: 276, startPoint y: 159, endPoint x: 210, endPoint y: 157, distance: 66.0
click at [210, 157] on div "Bookafy" at bounding box center [338, 161] width 298 height 24
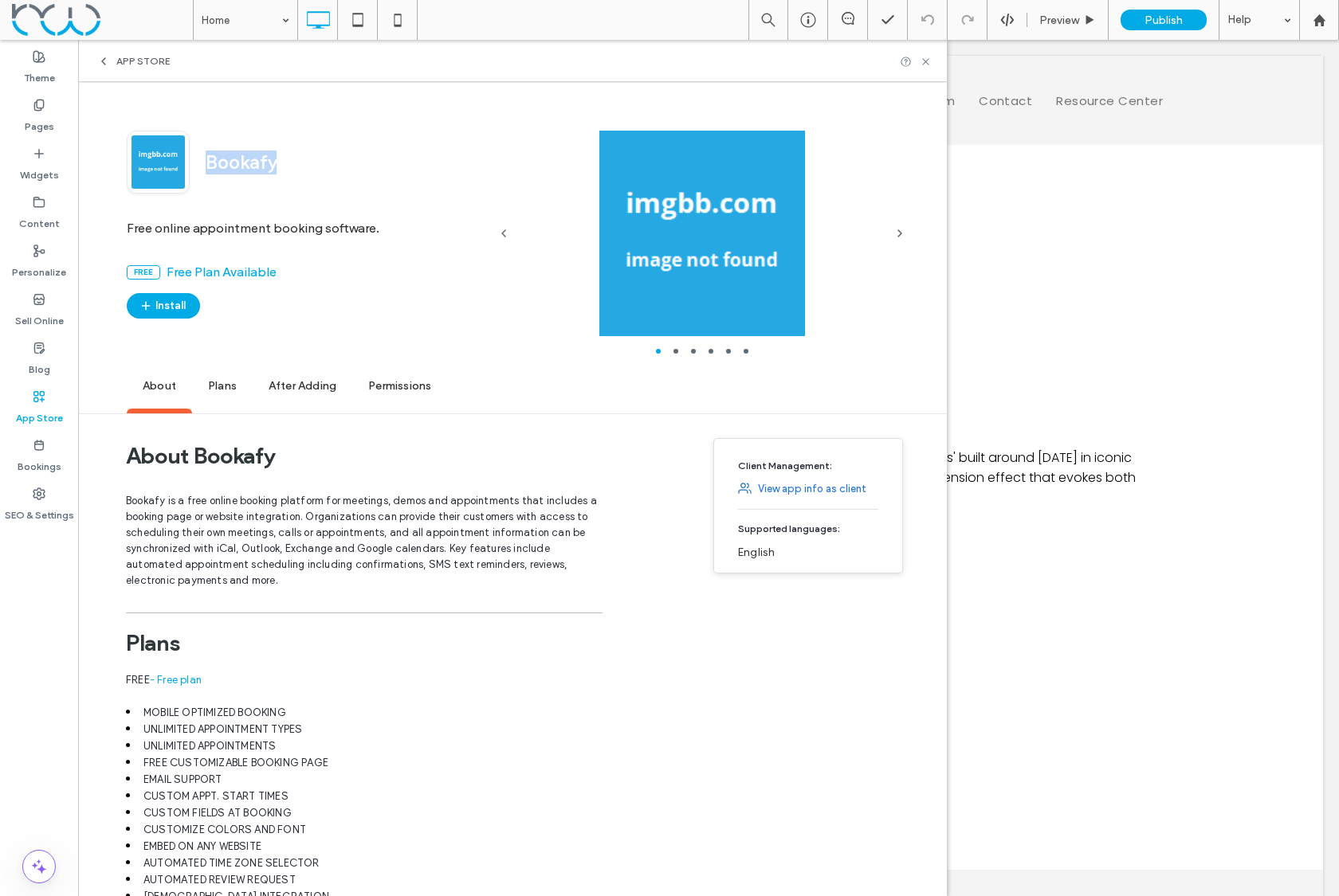
copy span "Bookafy"
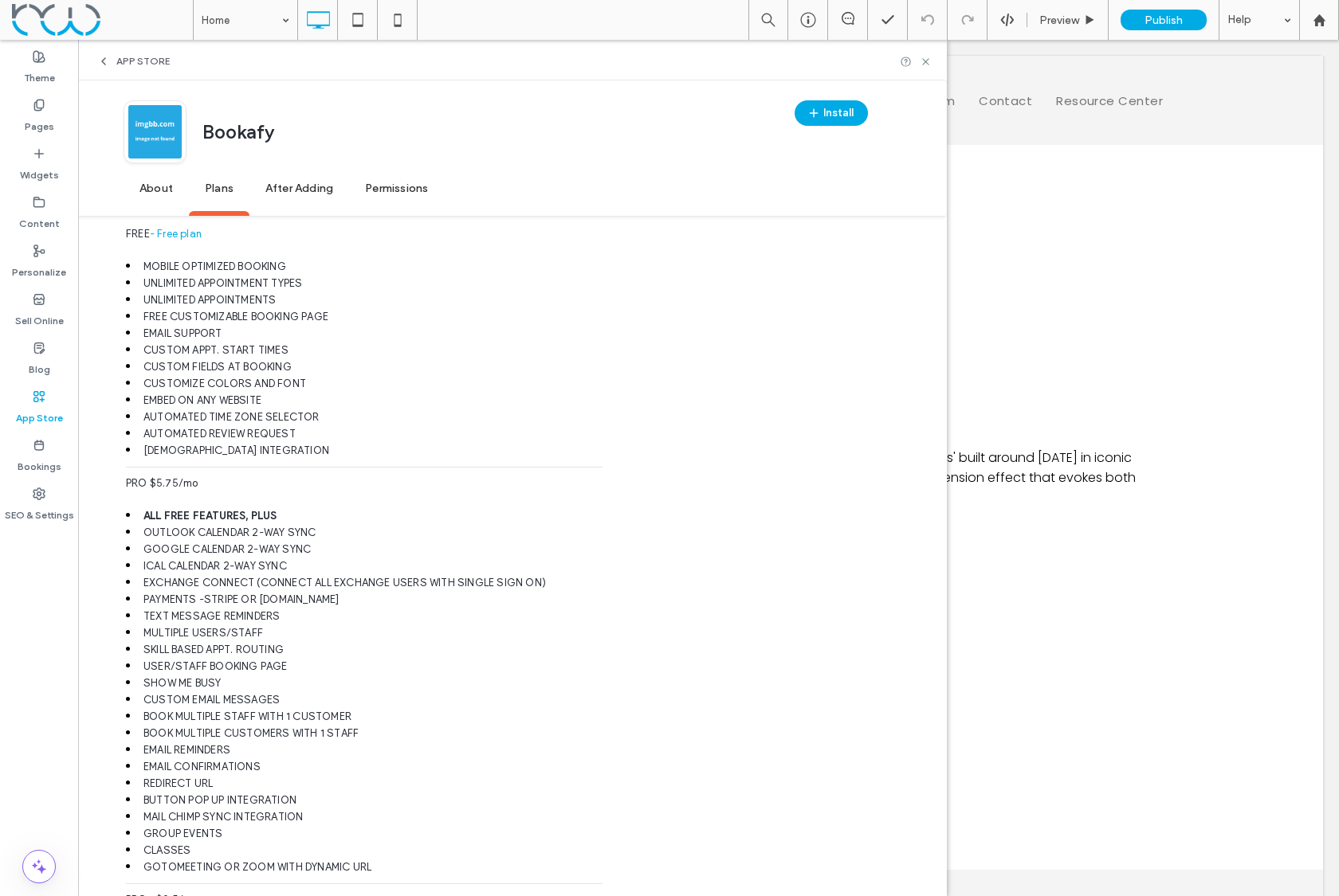
scroll to position [436, 0]
